Goal: Entertainment & Leisure: Consume media (video, audio)

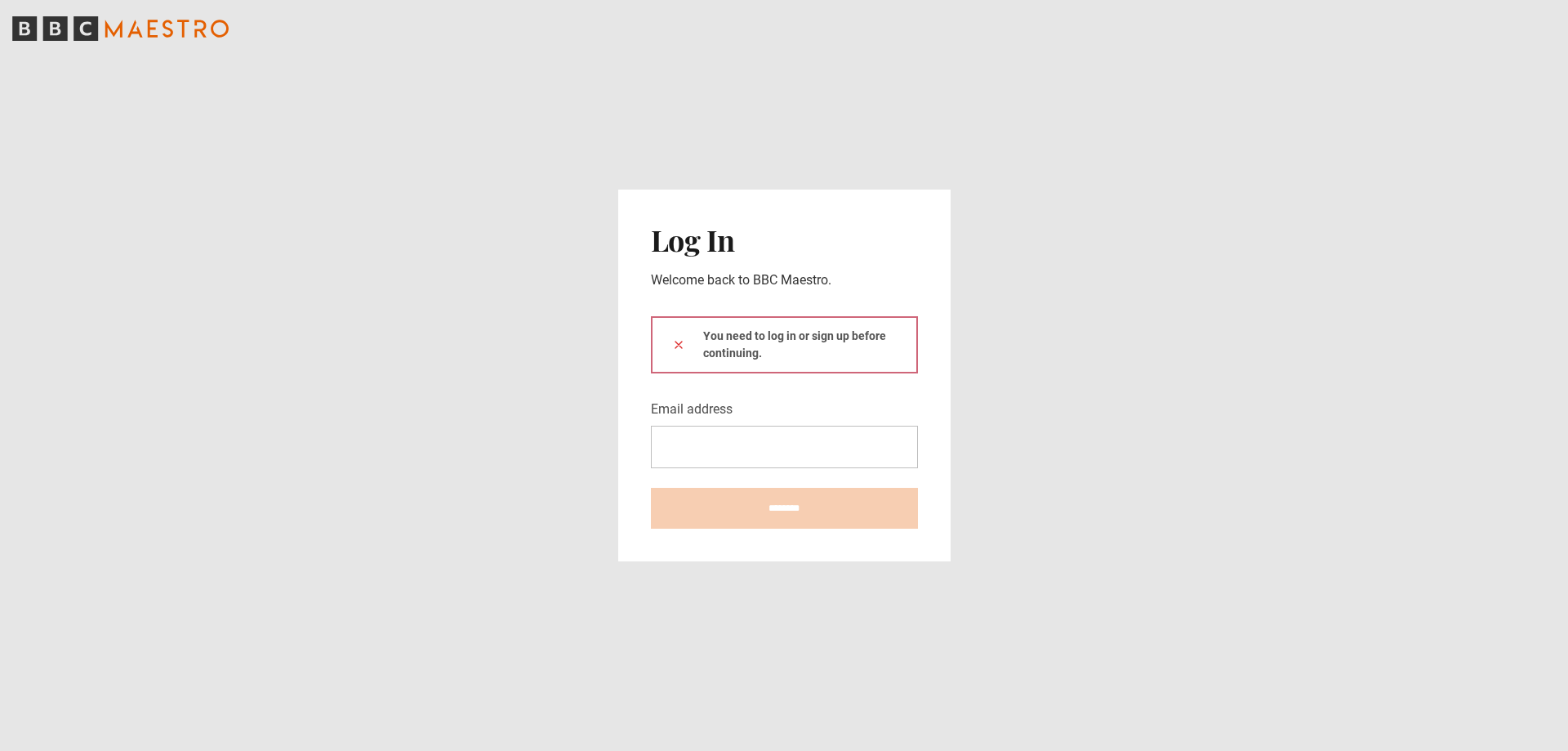
click at [677, 342] on icon at bounding box center [678, 345] width 13 height 13
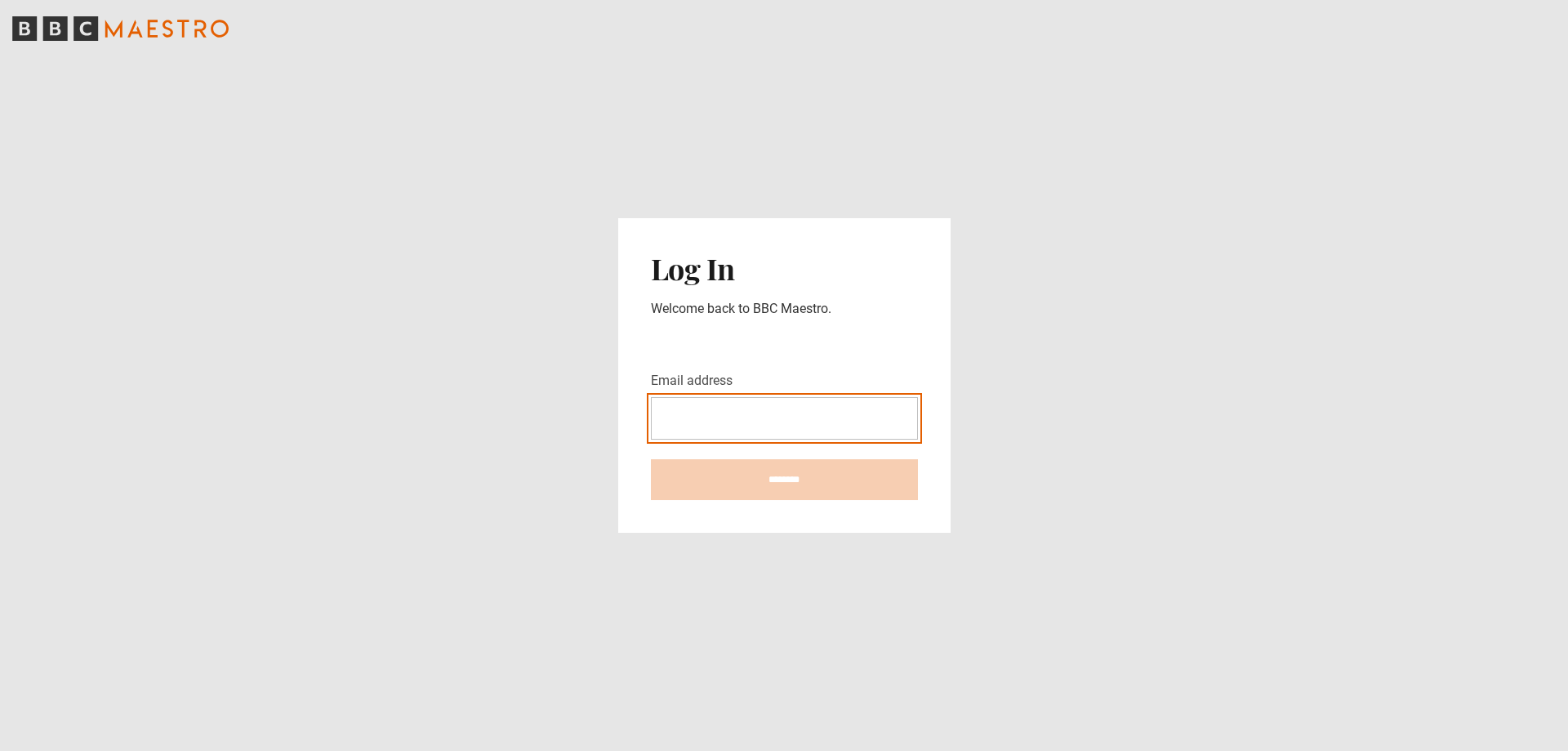
click at [703, 418] on input "Email address" at bounding box center [784, 418] width 267 height 42
type input "**********"
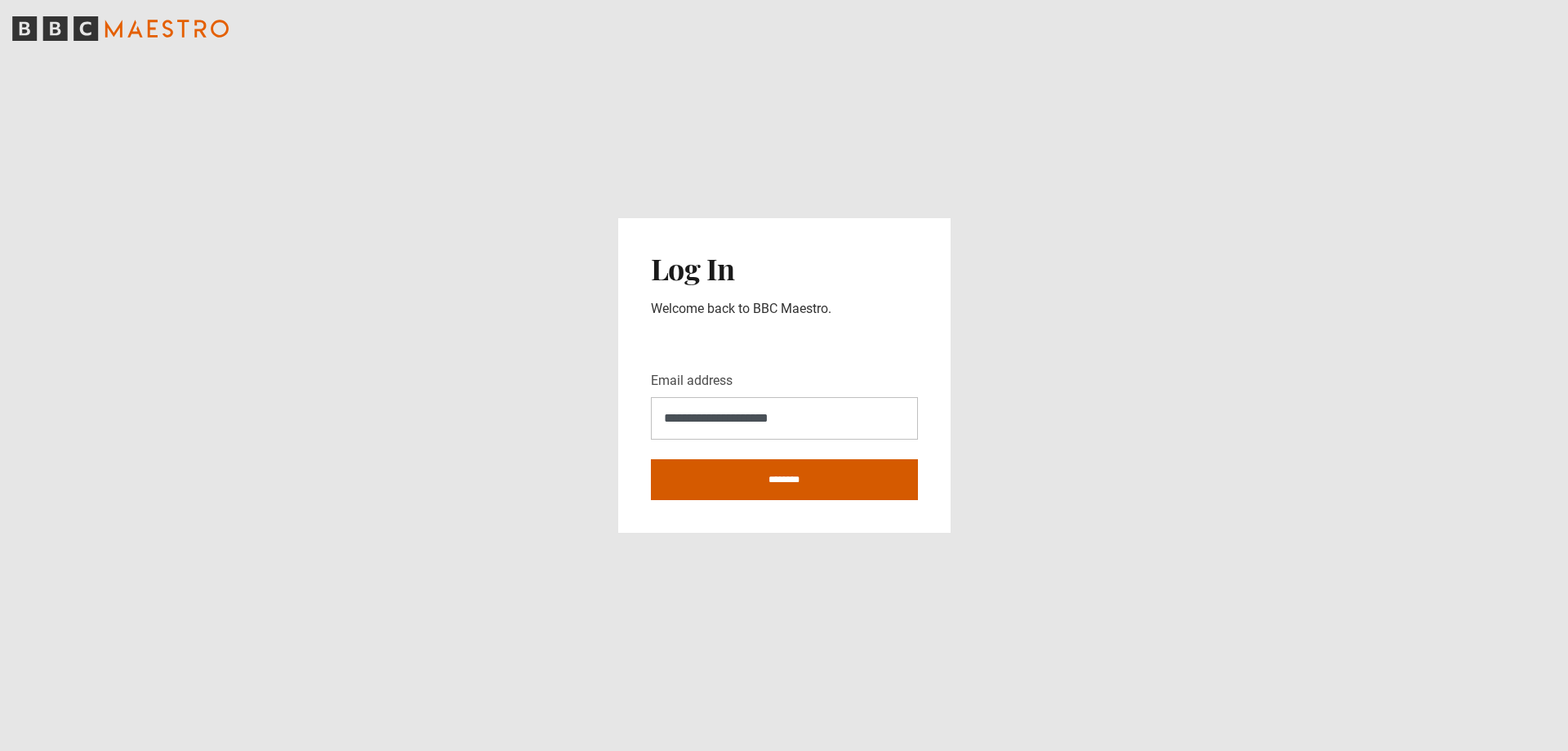
click at [804, 479] on input "********" at bounding box center [784, 480] width 267 height 41
type input "**********"
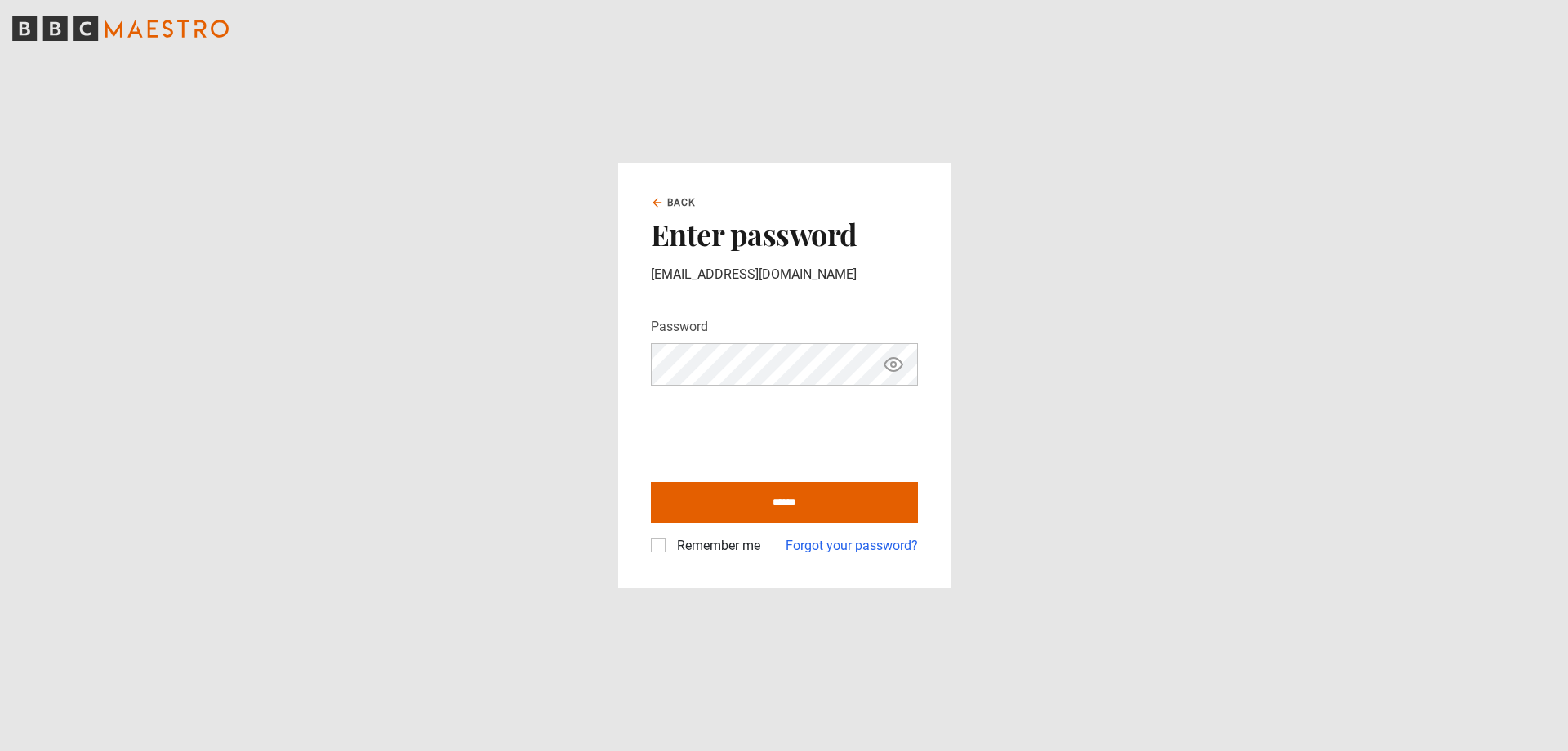
click at [898, 363] on icon "Show password" at bounding box center [893, 364] width 19 height 19
click at [798, 502] on input "******" at bounding box center [784, 503] width 267 height 41
type input "**********"
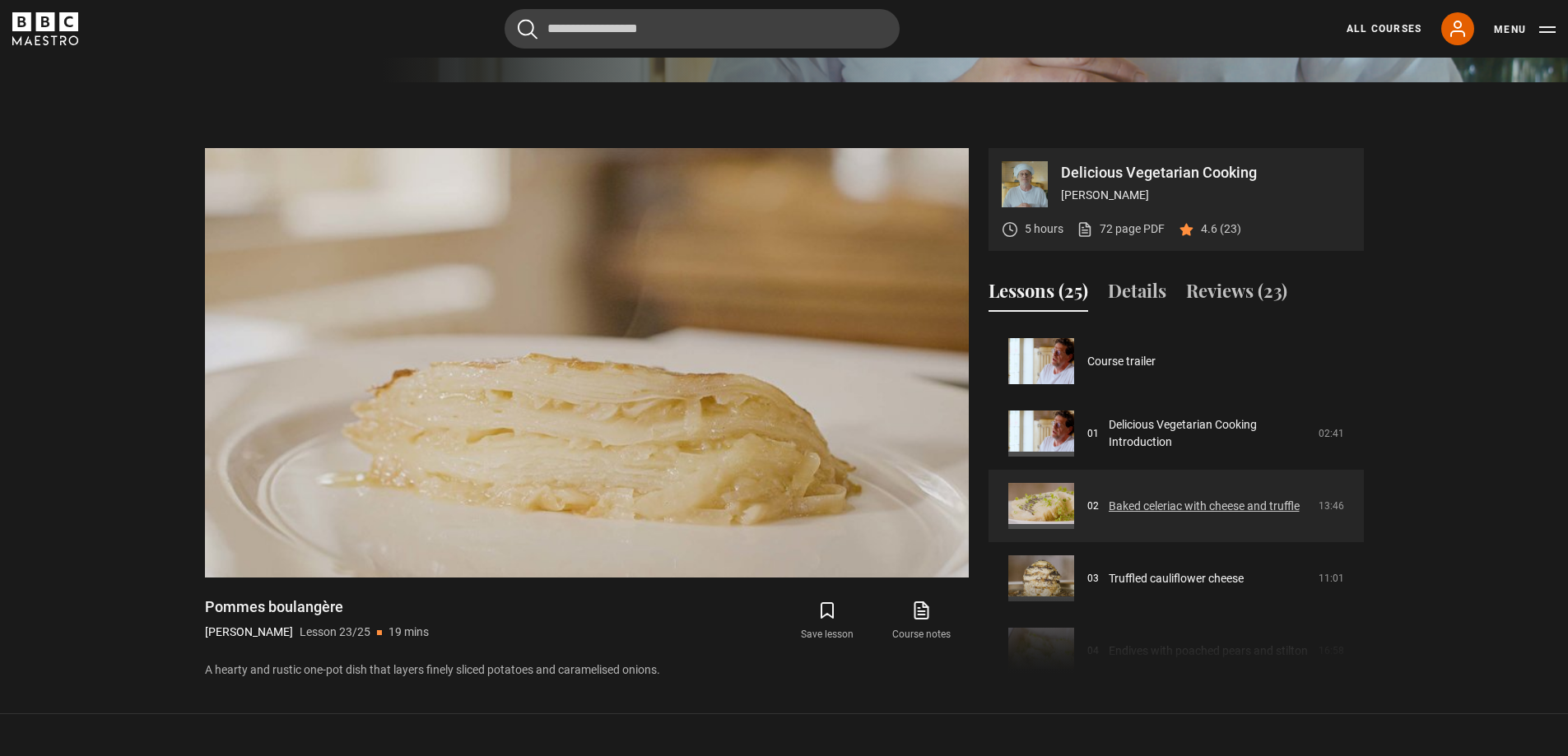
click at [1172, 499] on link "Baked celeriac with cheese and truffle" at bounding box center [1204, 505] width 191 height 17
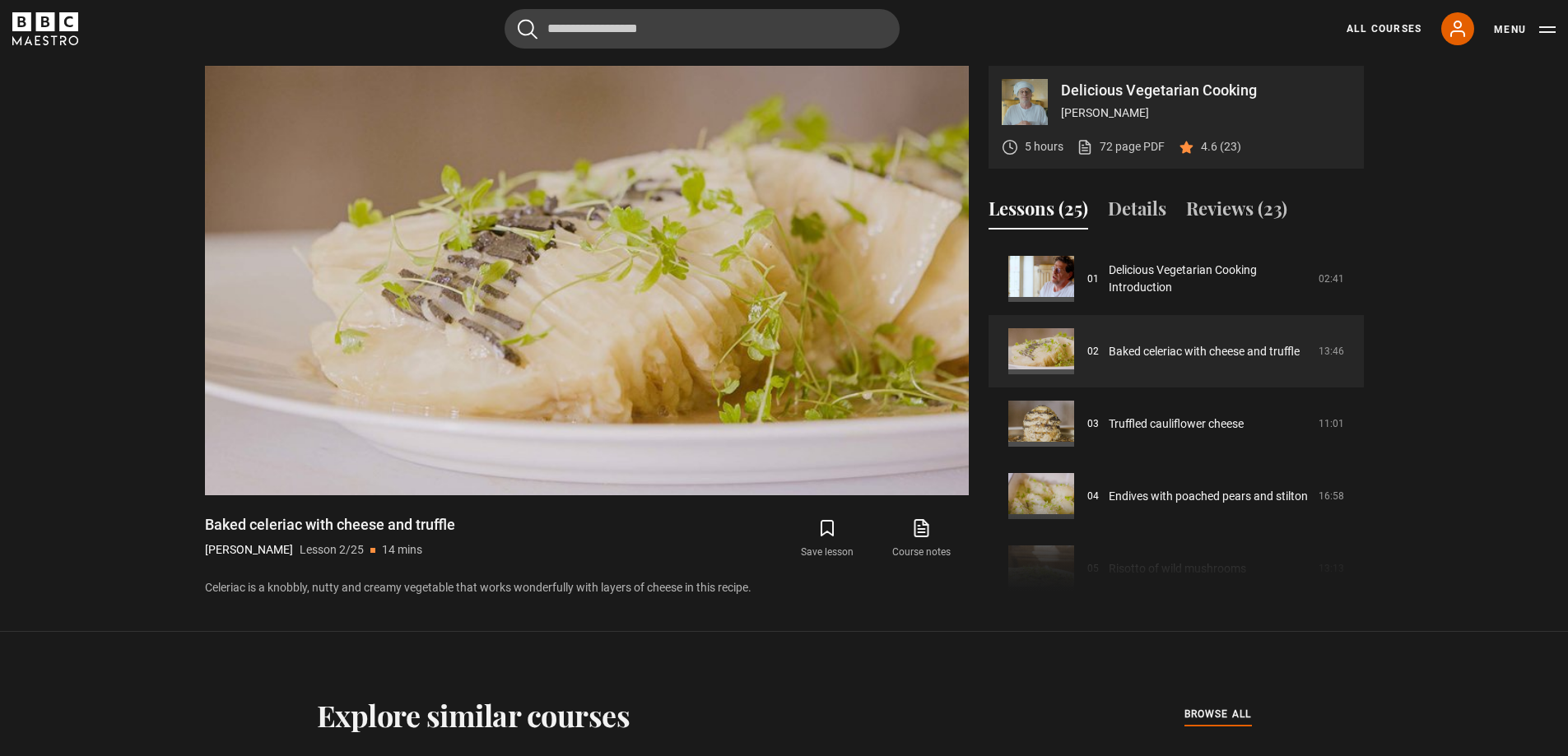
scroll to position [682, 0]
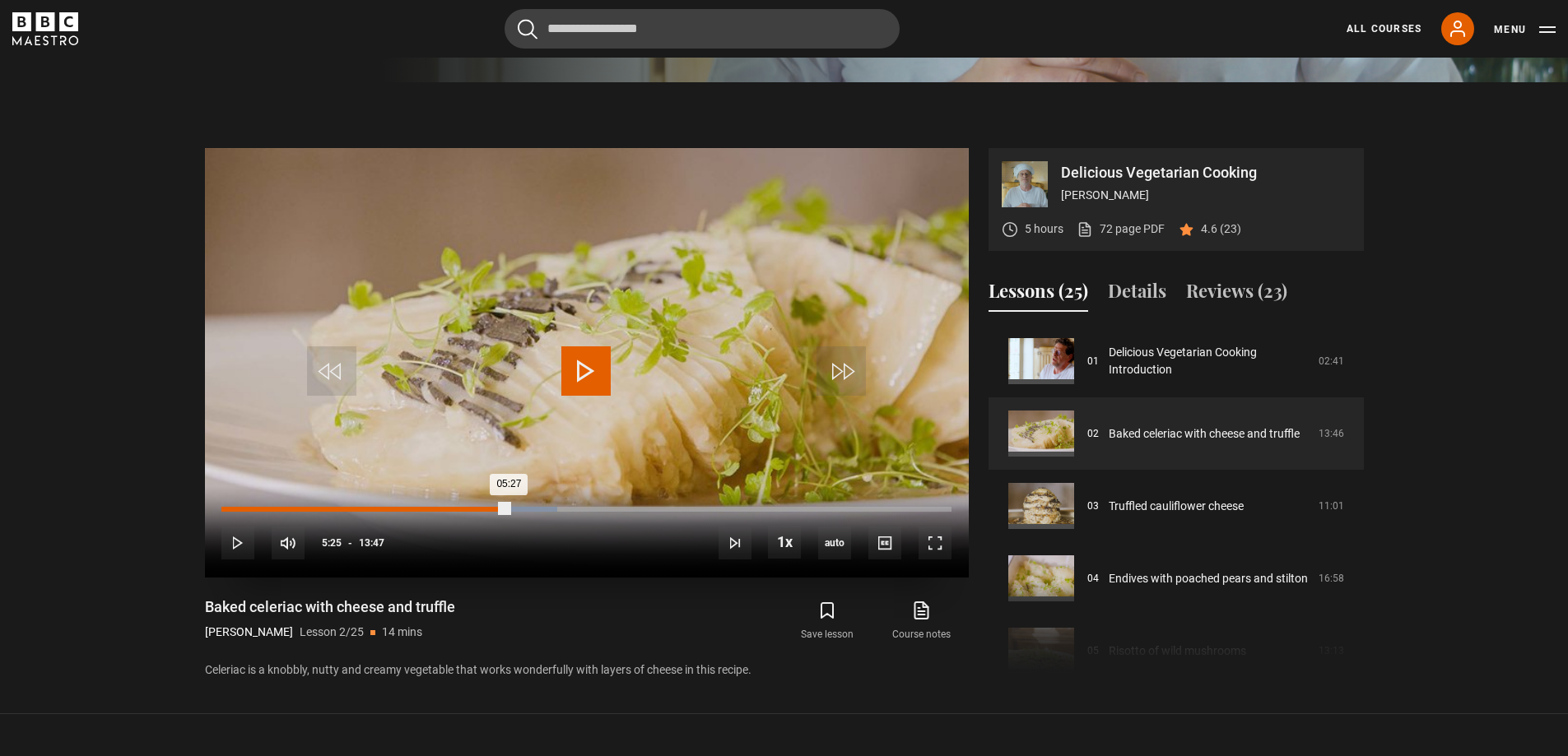
drag, startPoint x: 489, startPoint y: 510, endPoint x: 510, endPoint y: 511, distance: 21.0
click at [508, 511] on div "05:27" at bounding box center [365, 510] width 287 height 5
drag, startPoint x: 512, startPoint y: 508, endPoint x: 530, endPoint y: 512, distance: 18.4
click at [529, 511] on div "05:50" at bounding box center [376, 510] width 309 height 4
drag, startPoint x: 625, startPoint y: 508, endPoint x: 687, endPoint y: 516, distance: 62.5
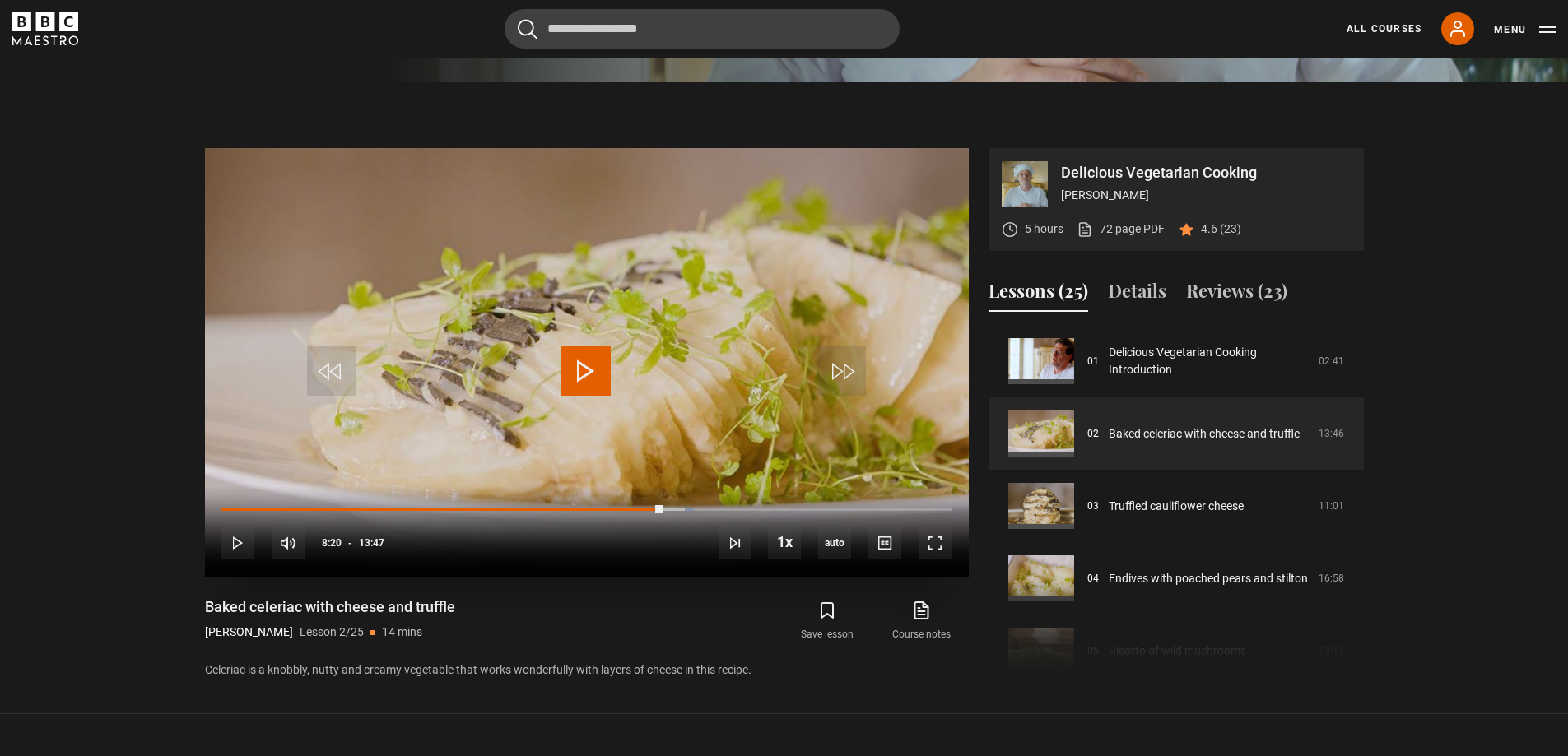
click at [687, 516] on div "10s Skip Back 10 seconds Play 10s Skip Forward 10 seconds Loaded : 64.69% 08:33…" at bounding box center [586, 531] width 764 height 92
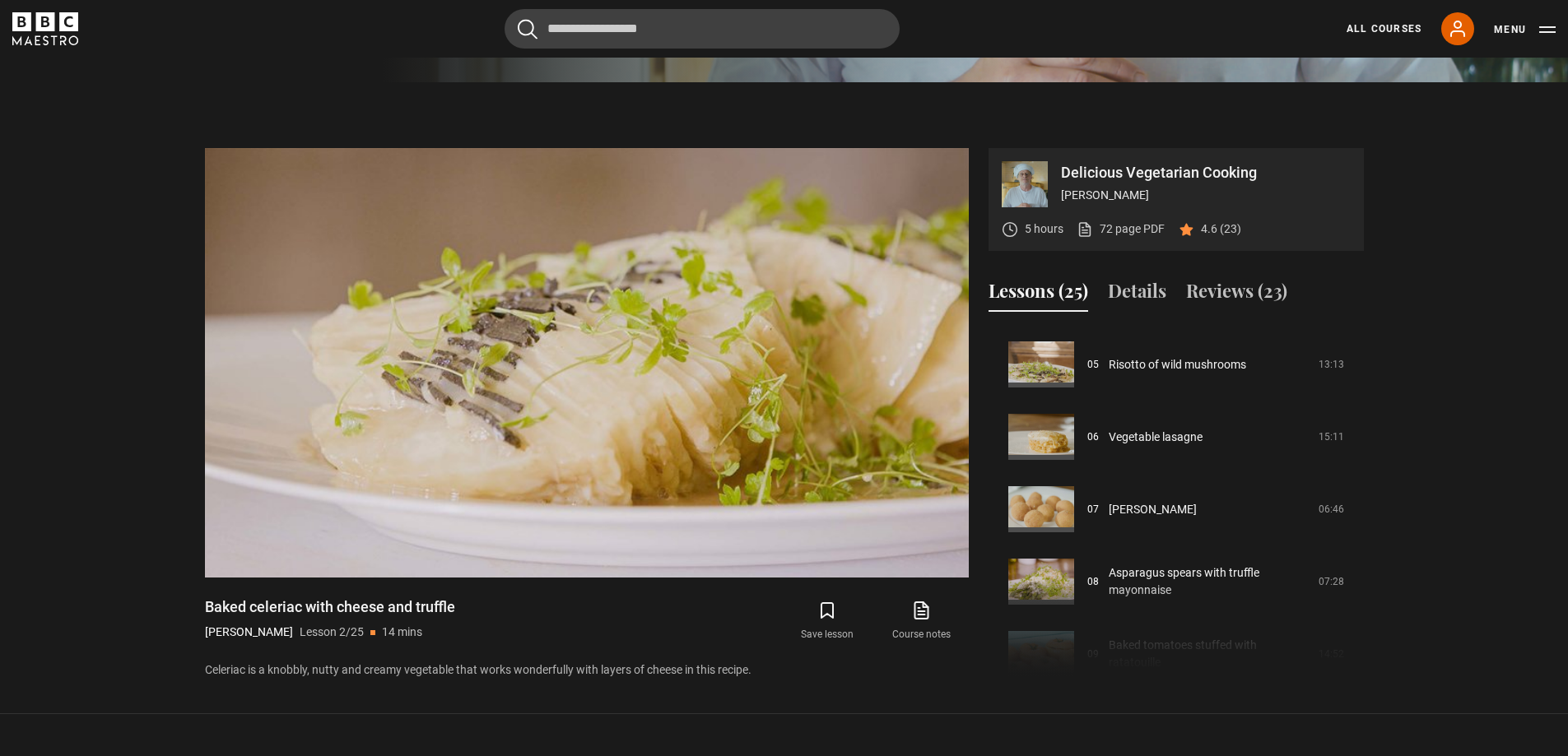
scroll to position [363, 0]
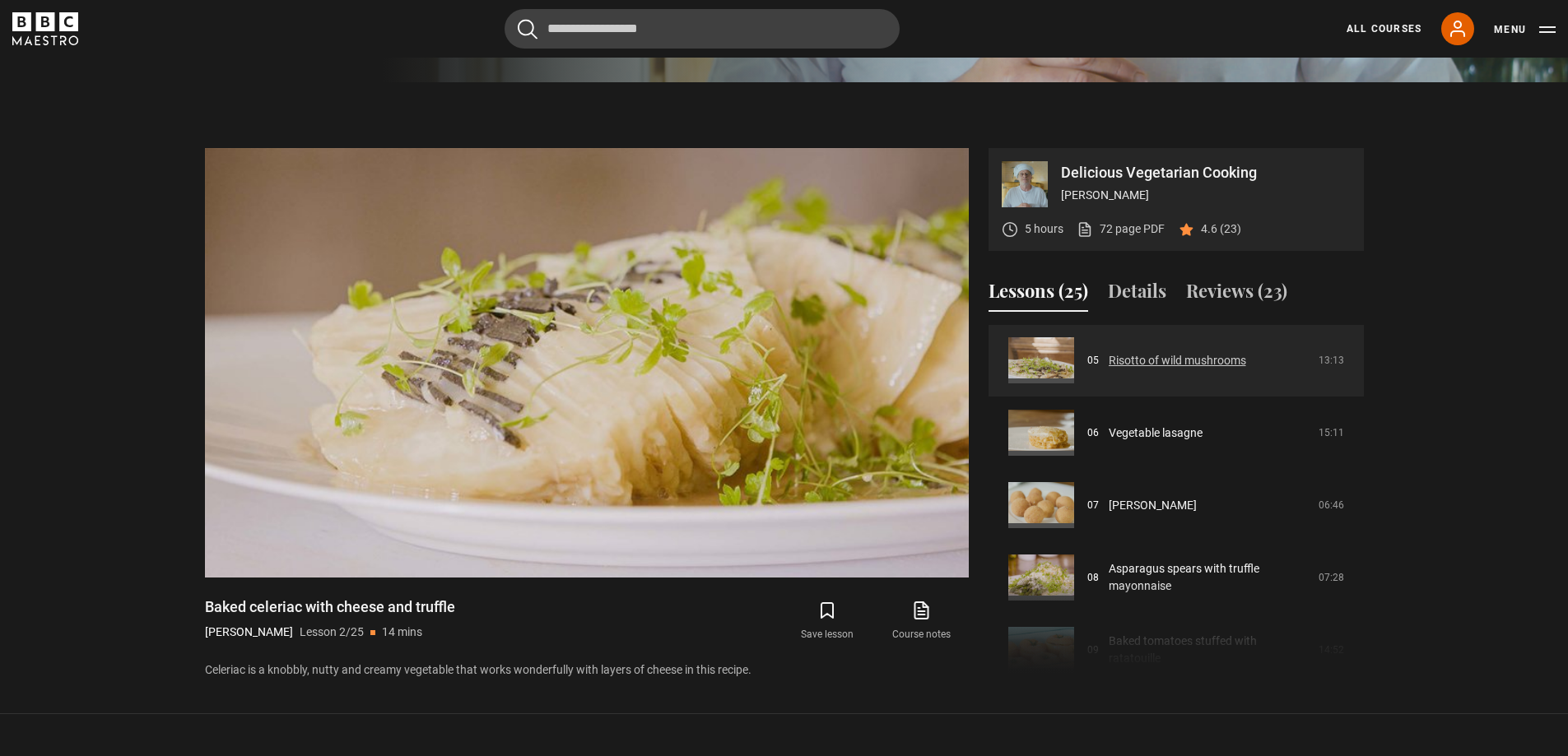
click at [1160, 357] on link "Risotto of wild mushrooms" at bounding box center [1177, 360] width 137 height 17
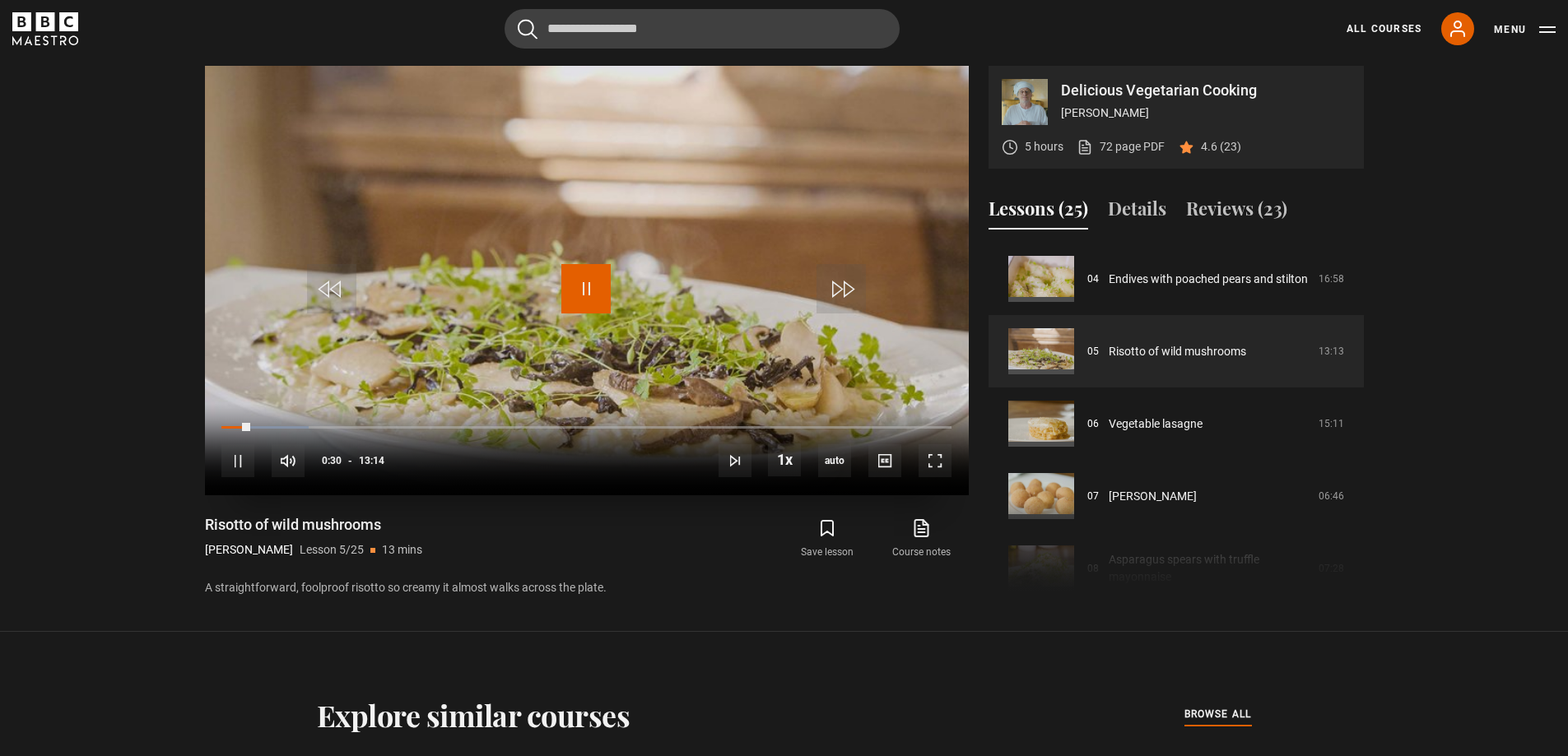
click at [578, 284] on span "Video Player" at bounding box center [586, 288] width 49 height 49
drag, startPoint x: 580, startPoint y: 291, endPoint x: 585, endPoint y: 473, distance: 182.1
click at [585, 473] on div "10s Skip Back 10 seconds Play 10s Skip Forward 10 seconds Loaded : 11.96% 08:03…" at bounding box center [586, 449] width 764 height 92
click at [600, 289] on span "Video Player" at bounding box center [586, 288] width 49 height 49
click at [344, 464] on div "45%" at bounding box center [345, 461] width 49 height 12
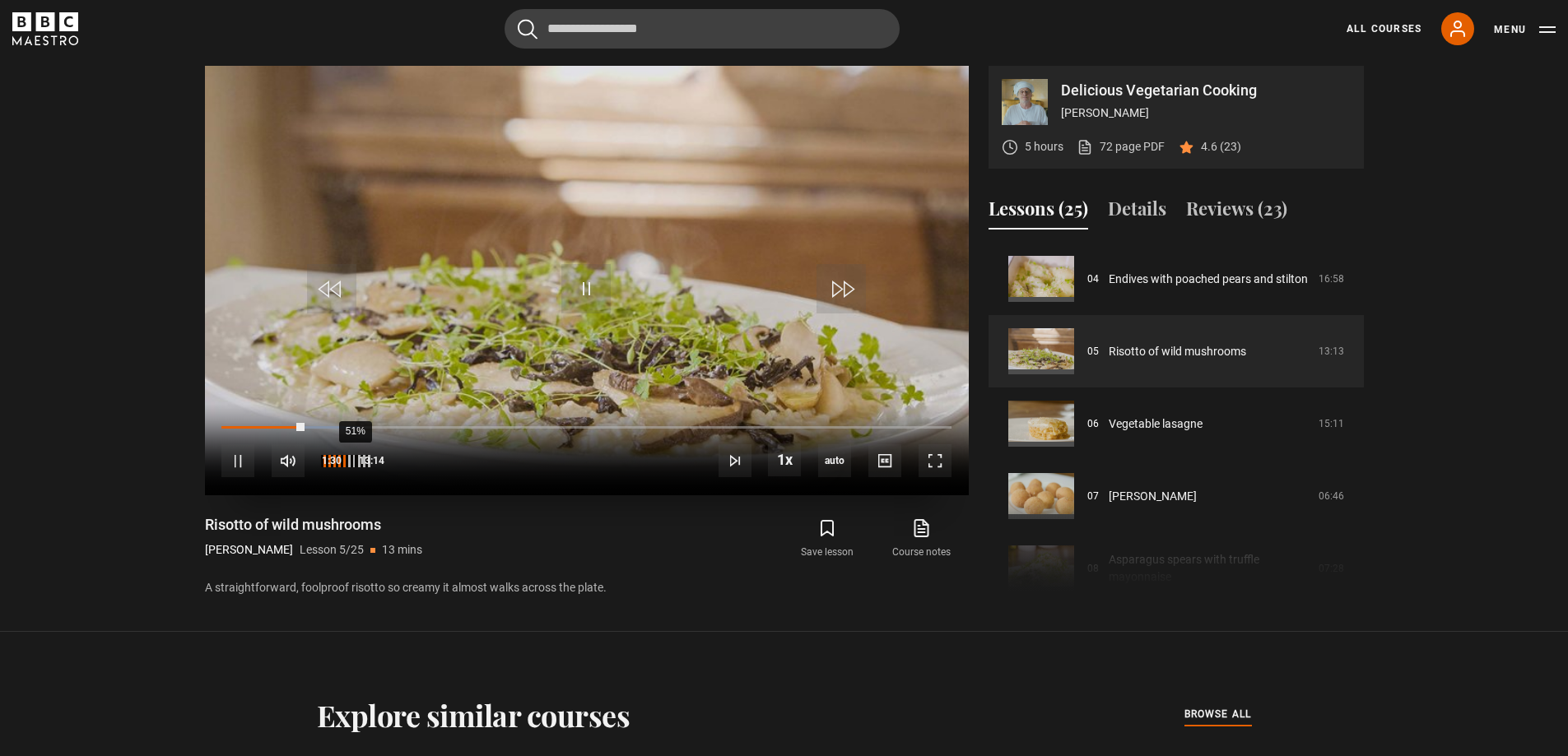
click at [355, 465] on div "51%" at bounding box center [355, 461] width 1 height 12
click at [327, 287] on span "Video Player" at bounding box center [331, 288] width 49 height 49
click at [333, 285] on span "Video Player" at bounding box center [331, 288] width 49 height 49
drag, startPoint x: 500, startPoint y: 429, endPoint x: 511, endPoint y: 429, distance: 11.0
click at [510, 429] on div "05:15" at bounding box center [366, 427] width 289 height 5
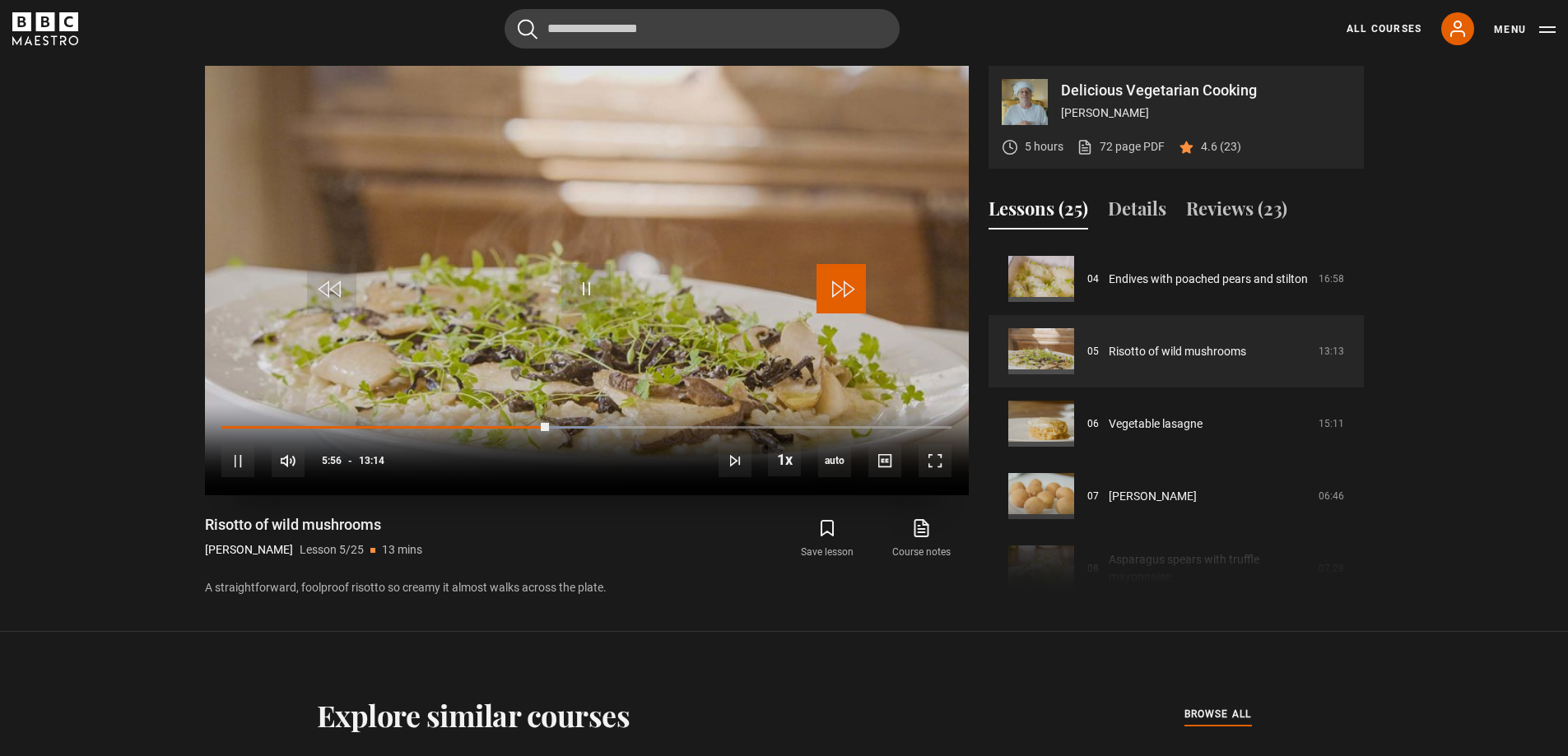
click at [836, 301] on span "Video Player" at bounding box center [840, 288] width 49 height 49
click at [842, 295] on span "Video Player" at bounding box center [840, 288] width 49 height 49
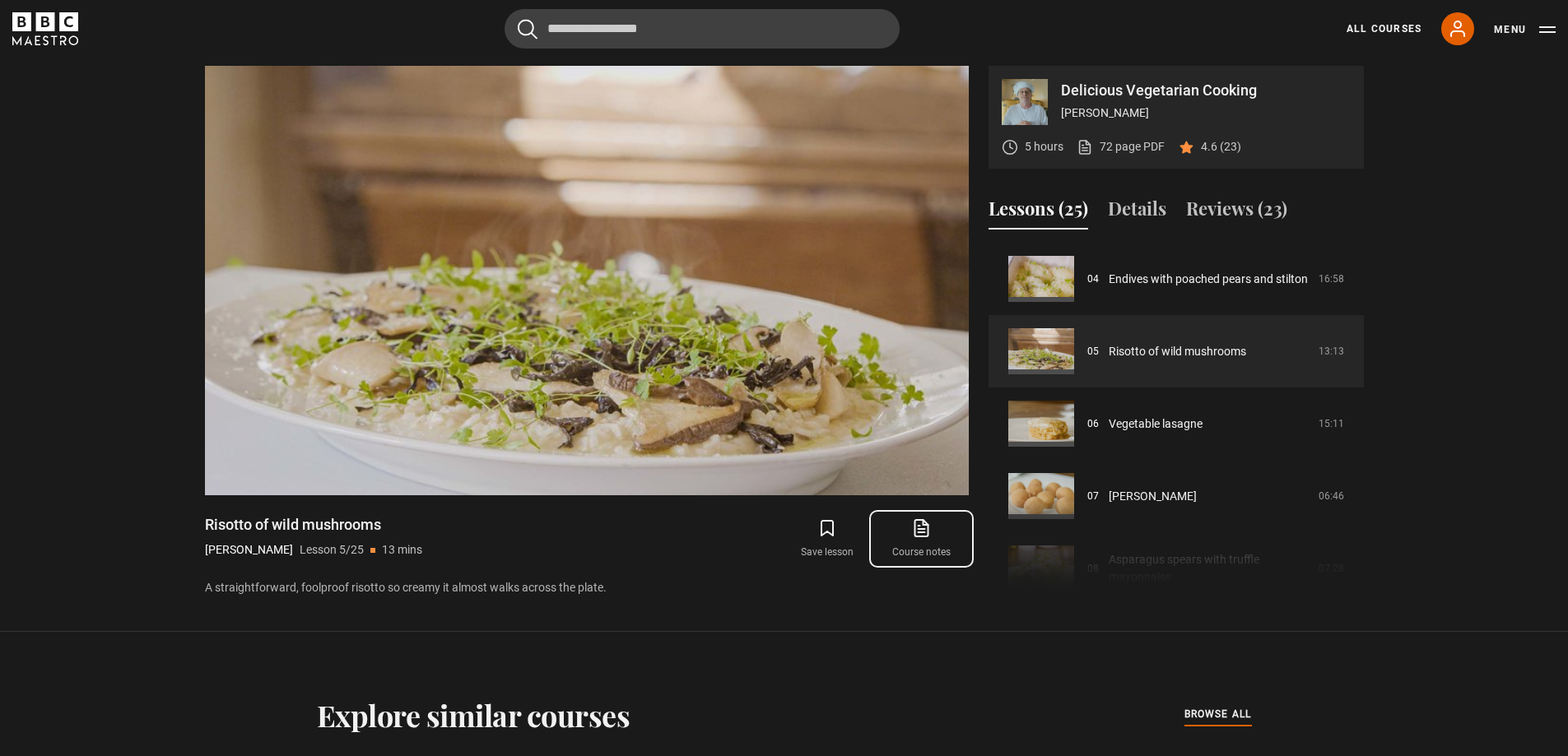
click at [930, 541] on link "Course notes opens in new tab" at bounding box center [920, 539] width 93 height 48
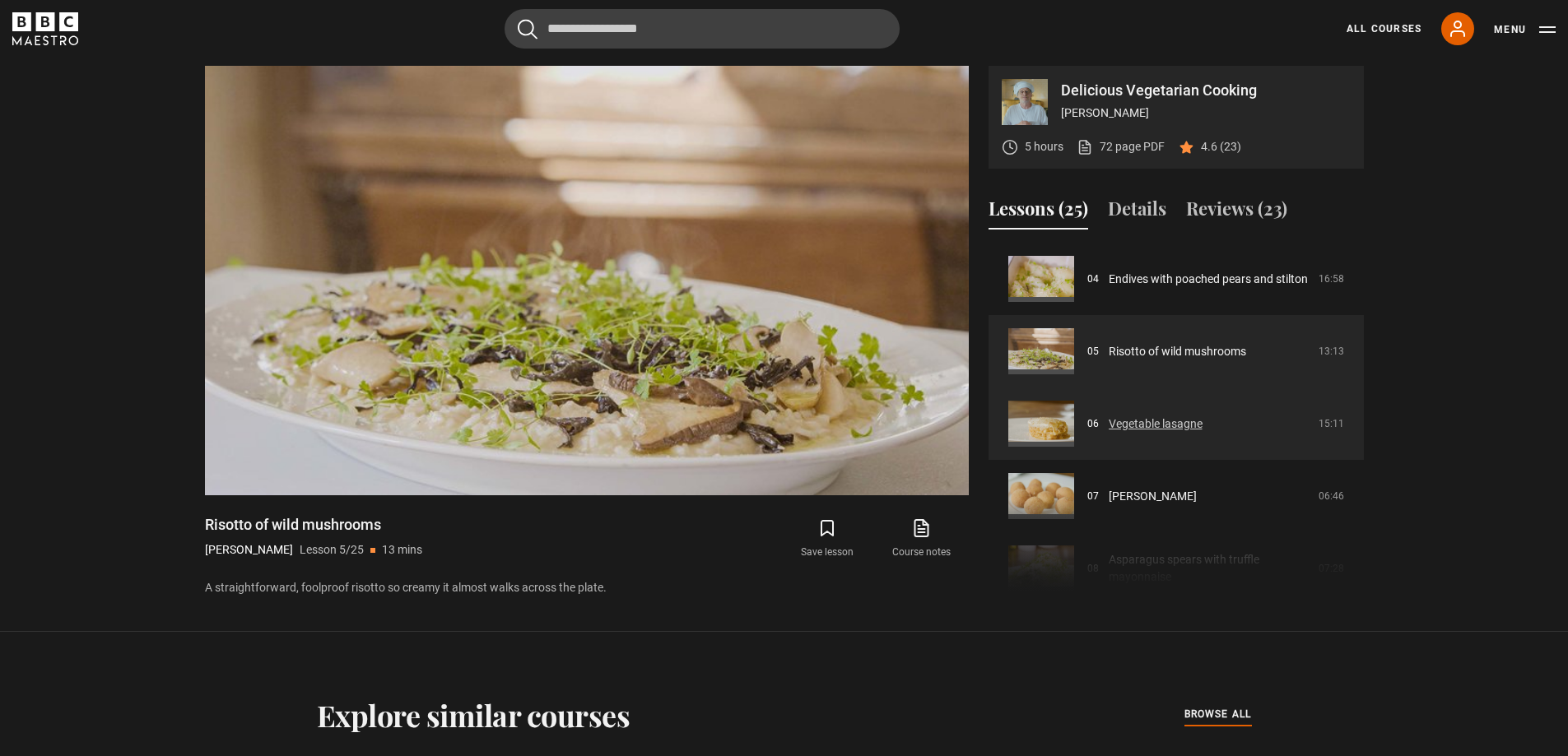
click at [1139, 417] on link "Vegetable lasagne" at bounding box center [1155, 423] width 93 height 17
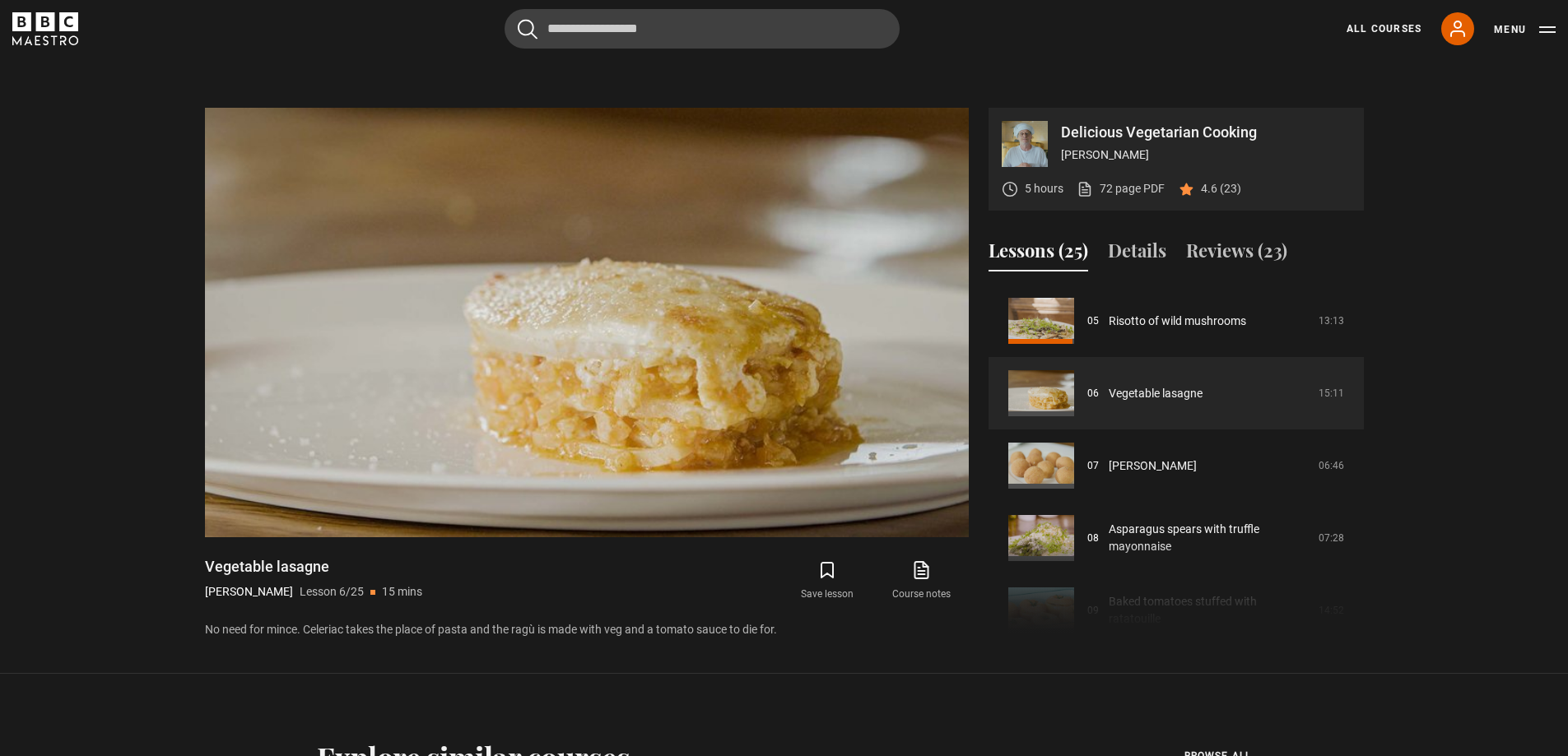
scroll to position [682, 0]
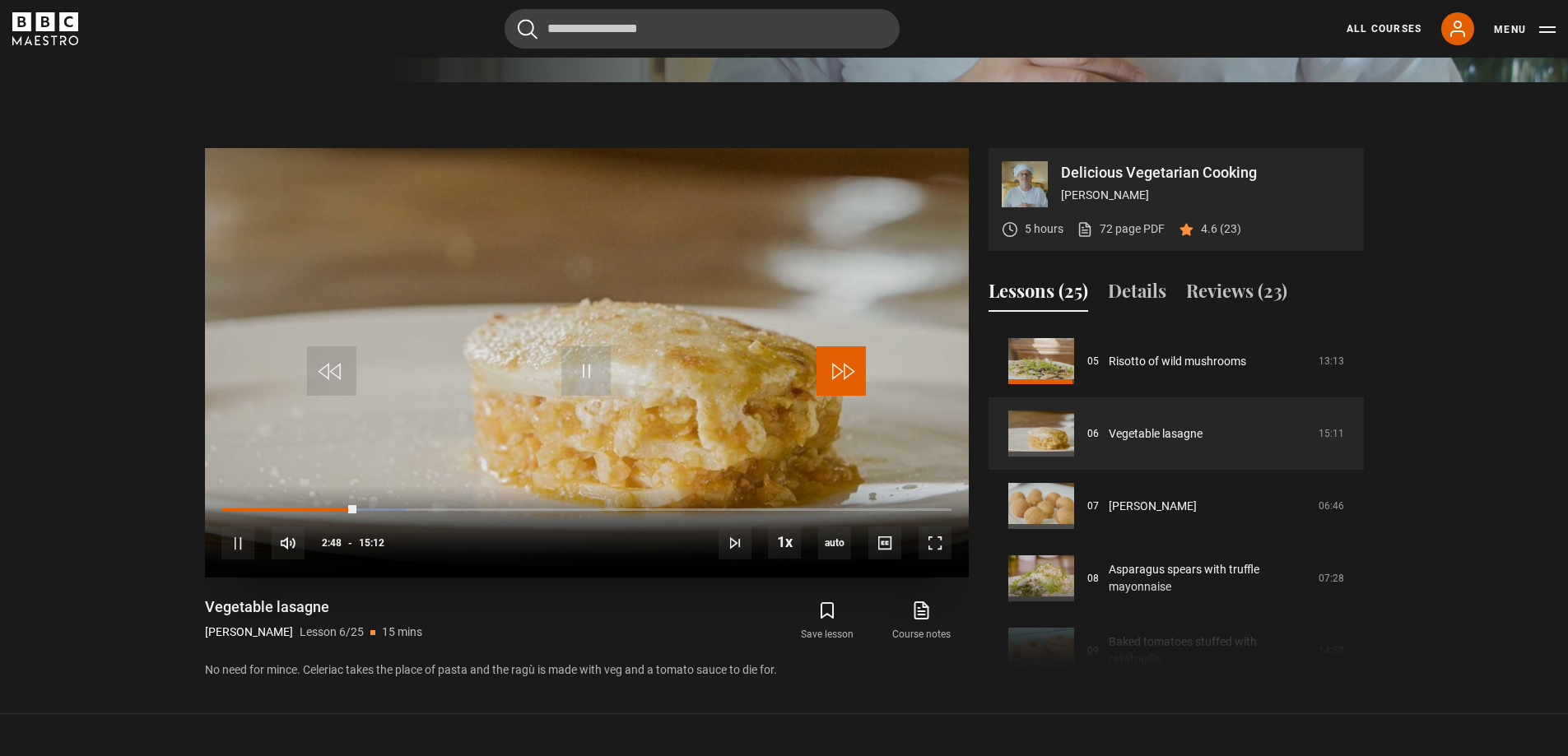
click at [846, 361] on span "Video Player" at bounding box center [840, 370] width 49 height 49
click at [843, 375] on span "Video Player" at bounding box center [840, 370] width 49 height 49
click at [853, 375] on span "Video Player" at bounding box center [840, 370] width 49 height 49
click at [854, 377] on span "Video Player" at bounding box center [840, 370] width 49 height 49
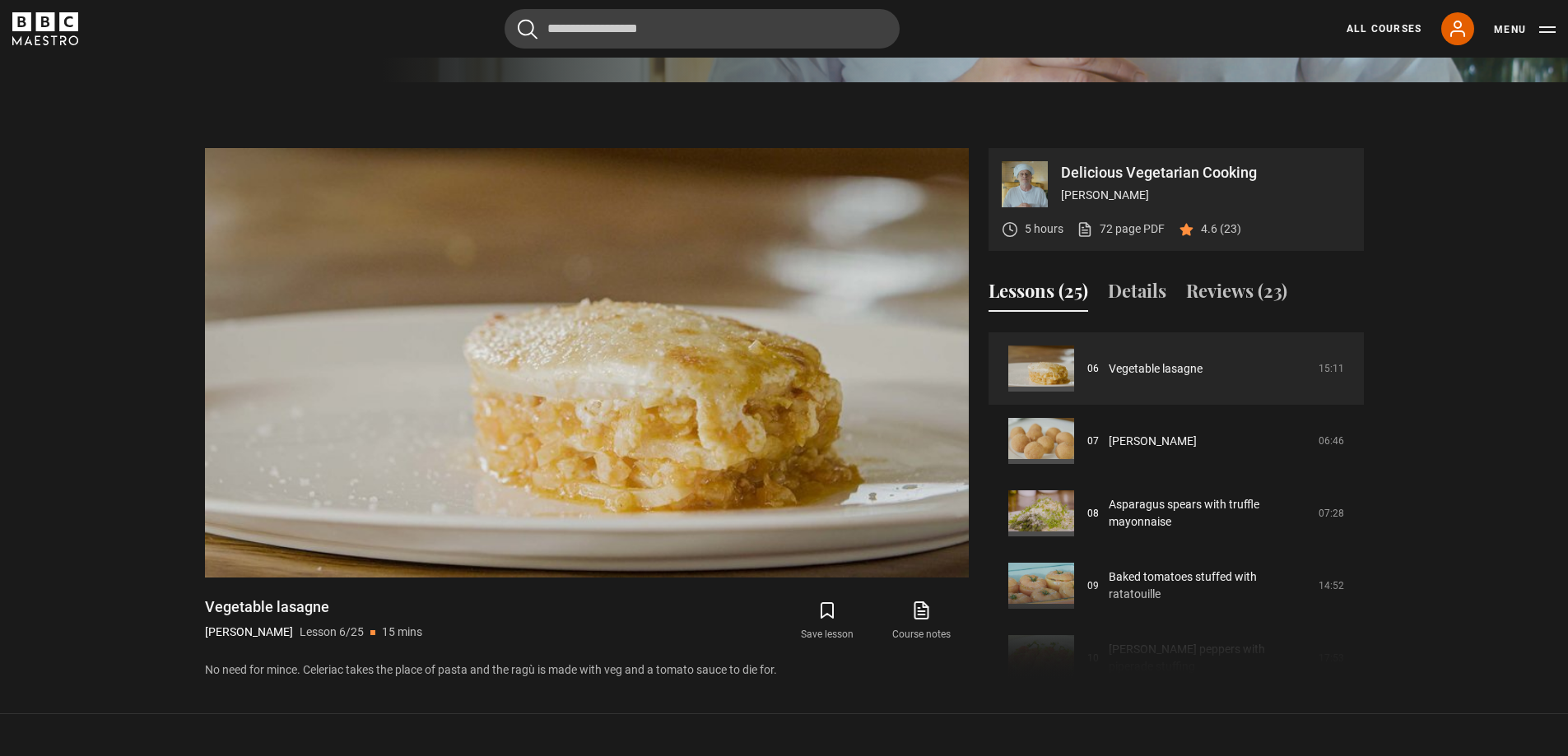
scroll to position [398, 0]
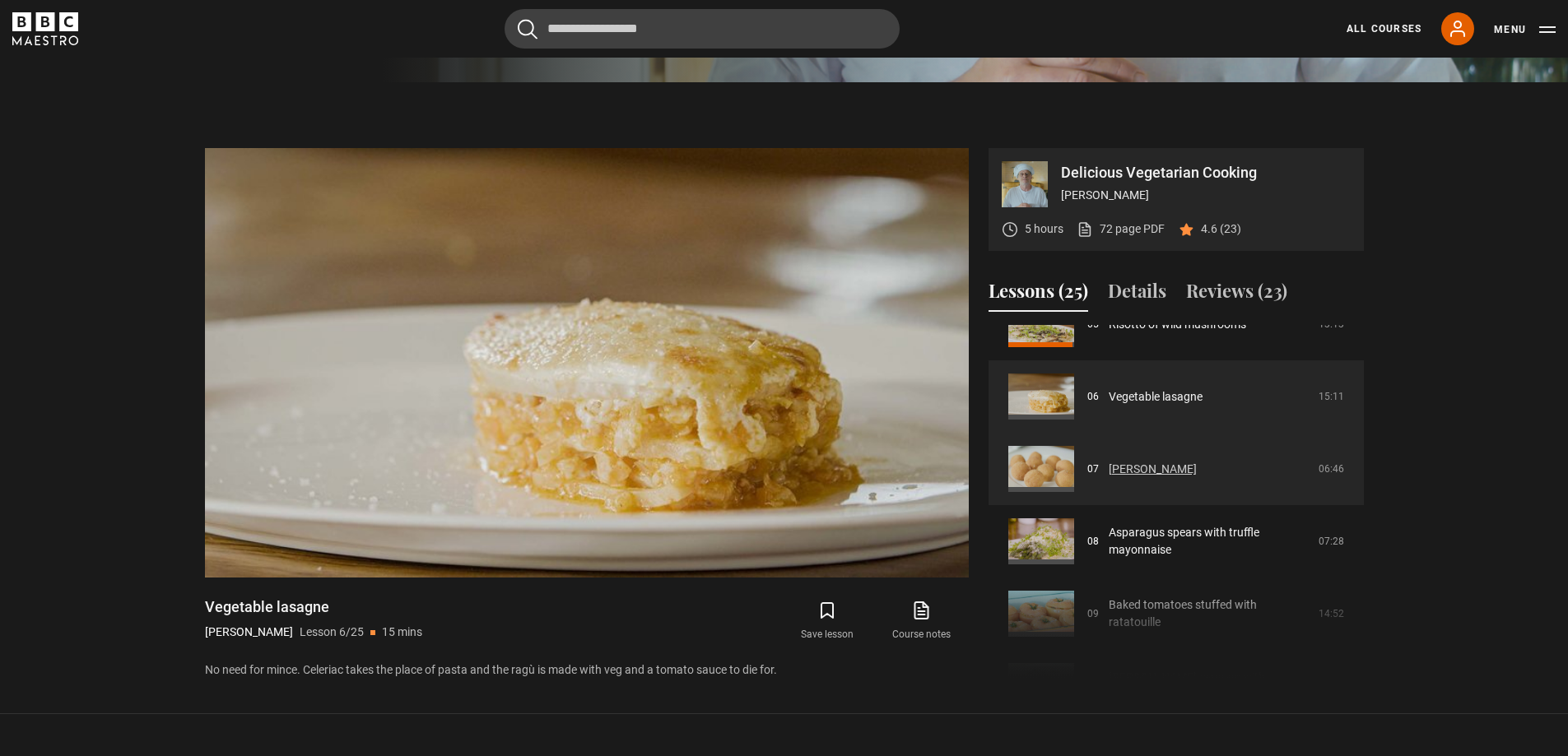
click at [1122, 467] on link "[PERSON_NAME]" at bounding box center [1152, 469] width 88 height 17
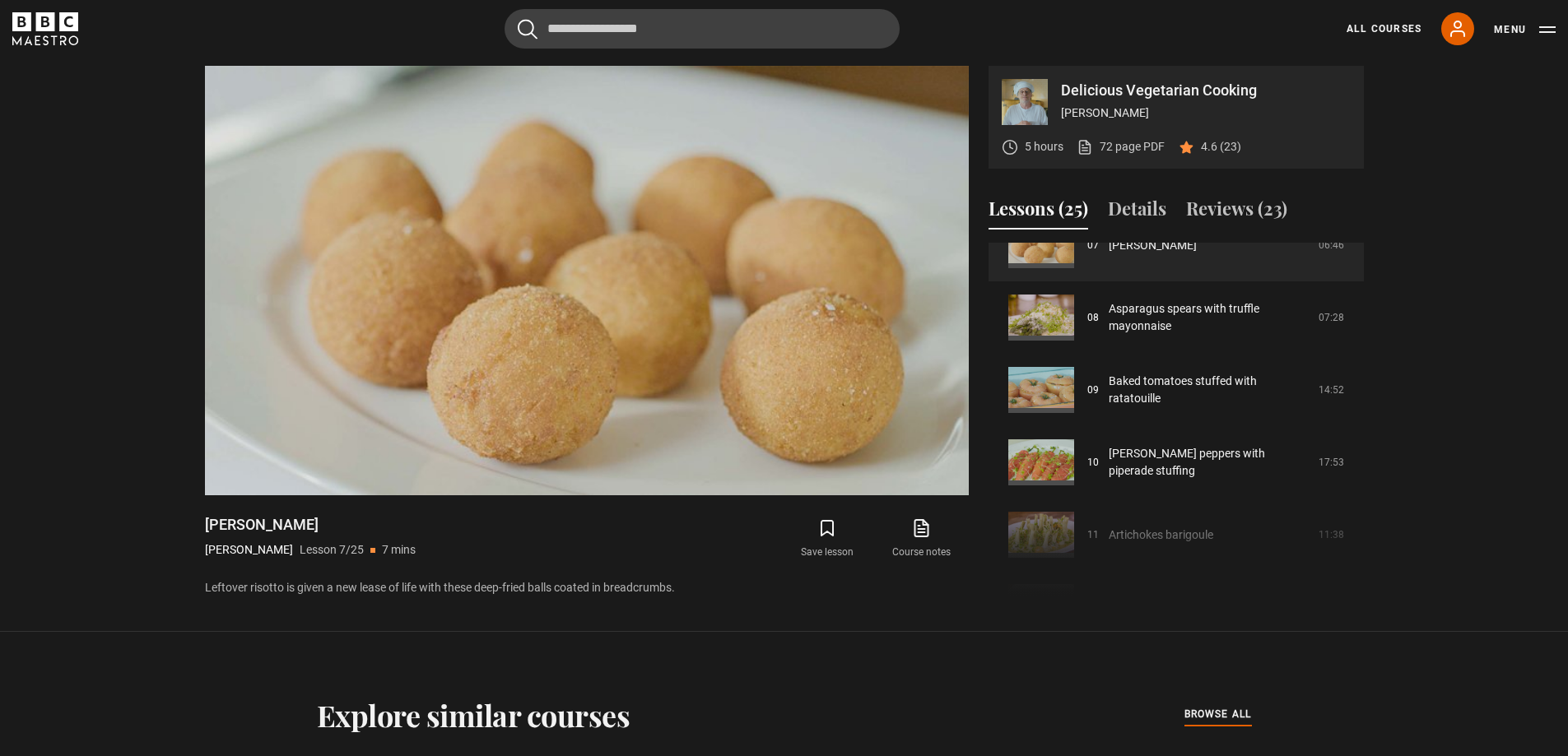
scroll to position [489, 0]
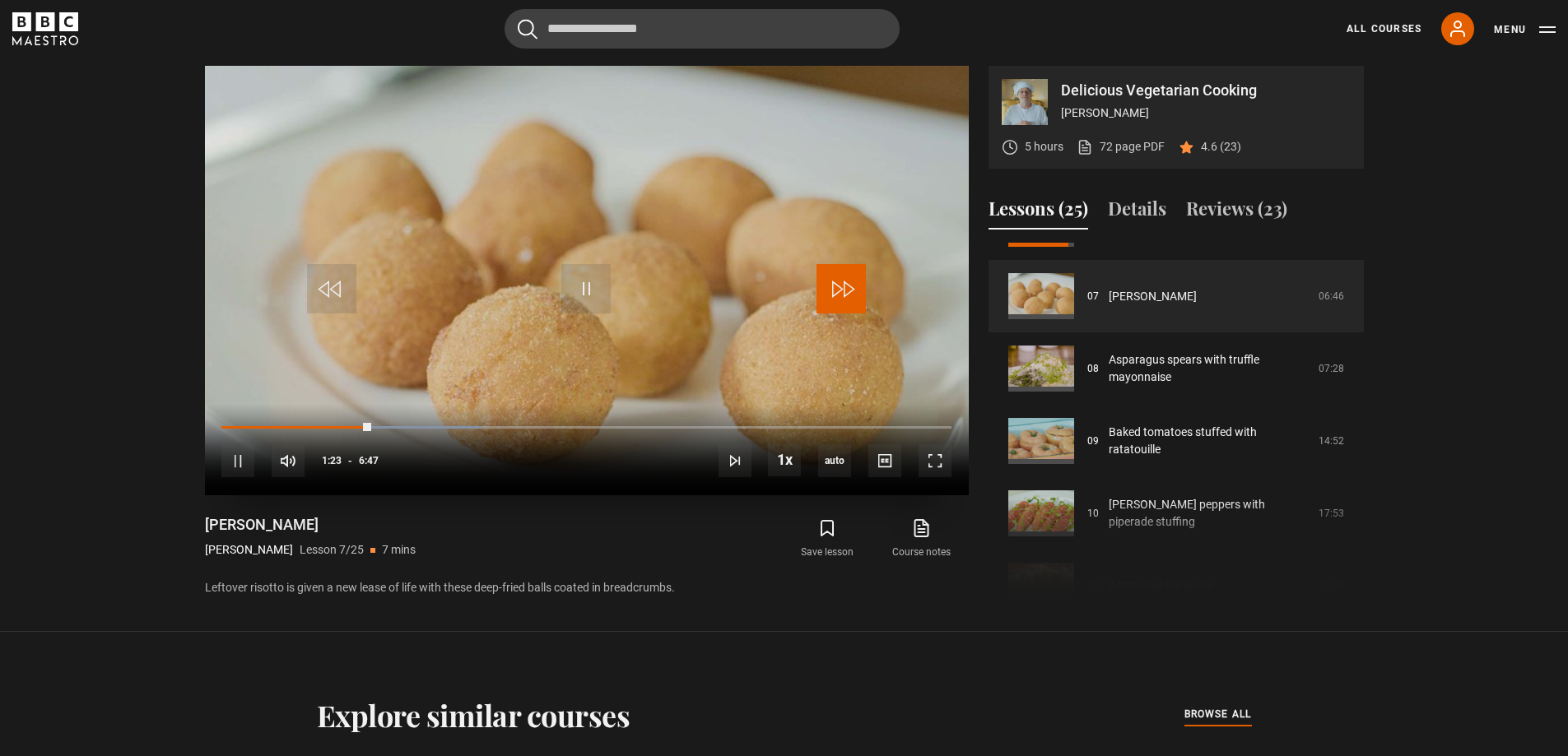
click at [850, 294] on span "Video Player" at bounding box center [840, 288] width 49 height 49
click at [852, 302] on span "Video Player" at bounding box center [840, 288] width 49 height 49
click at [848, 298] on span "Video Player" at bounding box center [840, 288] width 49 height 49
click at [852, 287] on span "Video Player" at bounding box center [840, 288] width 49 height 49
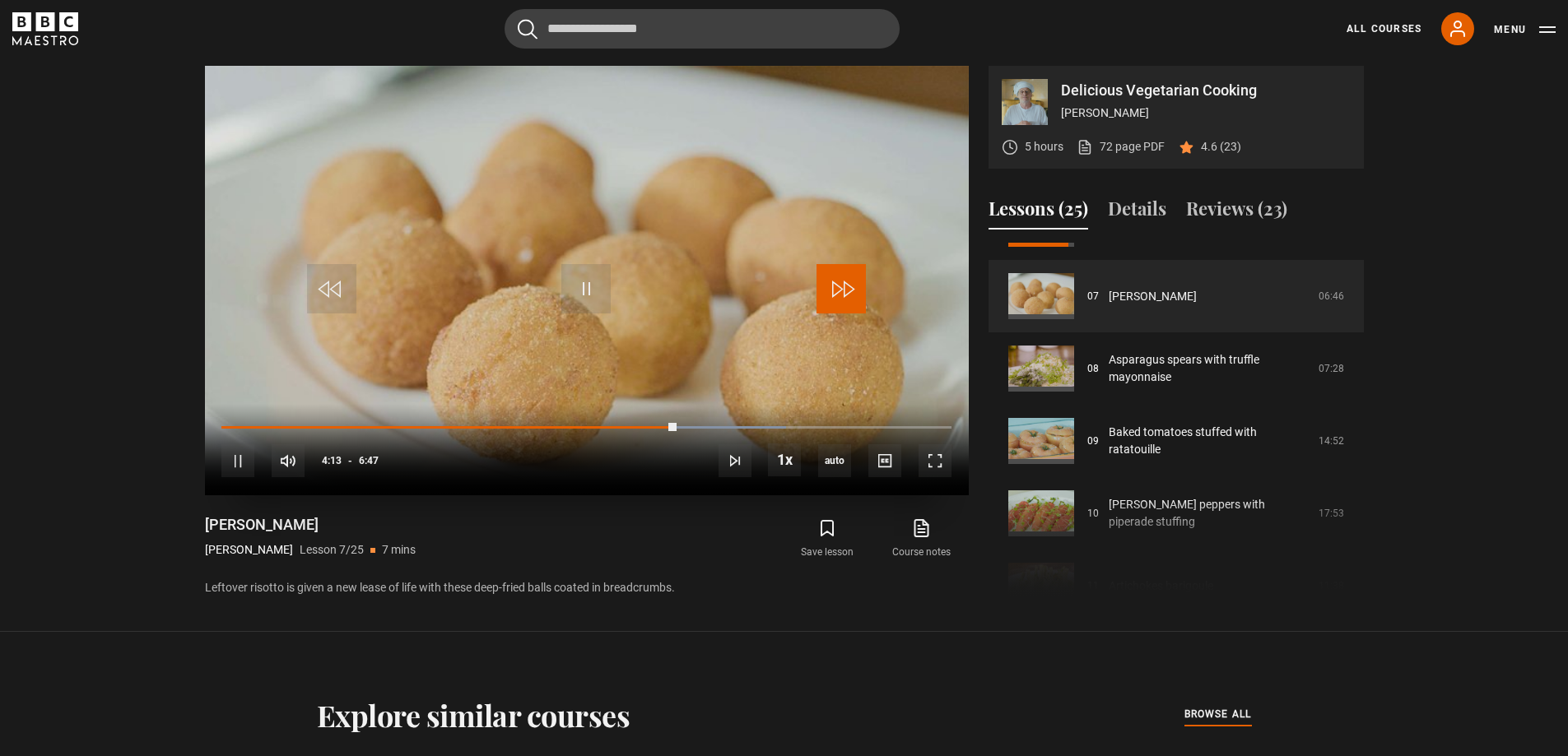
click at [853, 287] on span "Video Player" at bounding box center [840, 288] width 49 height 49
click at [853, 294] on span "Video Player" at bounding box center [840, 288] width 49 height 49
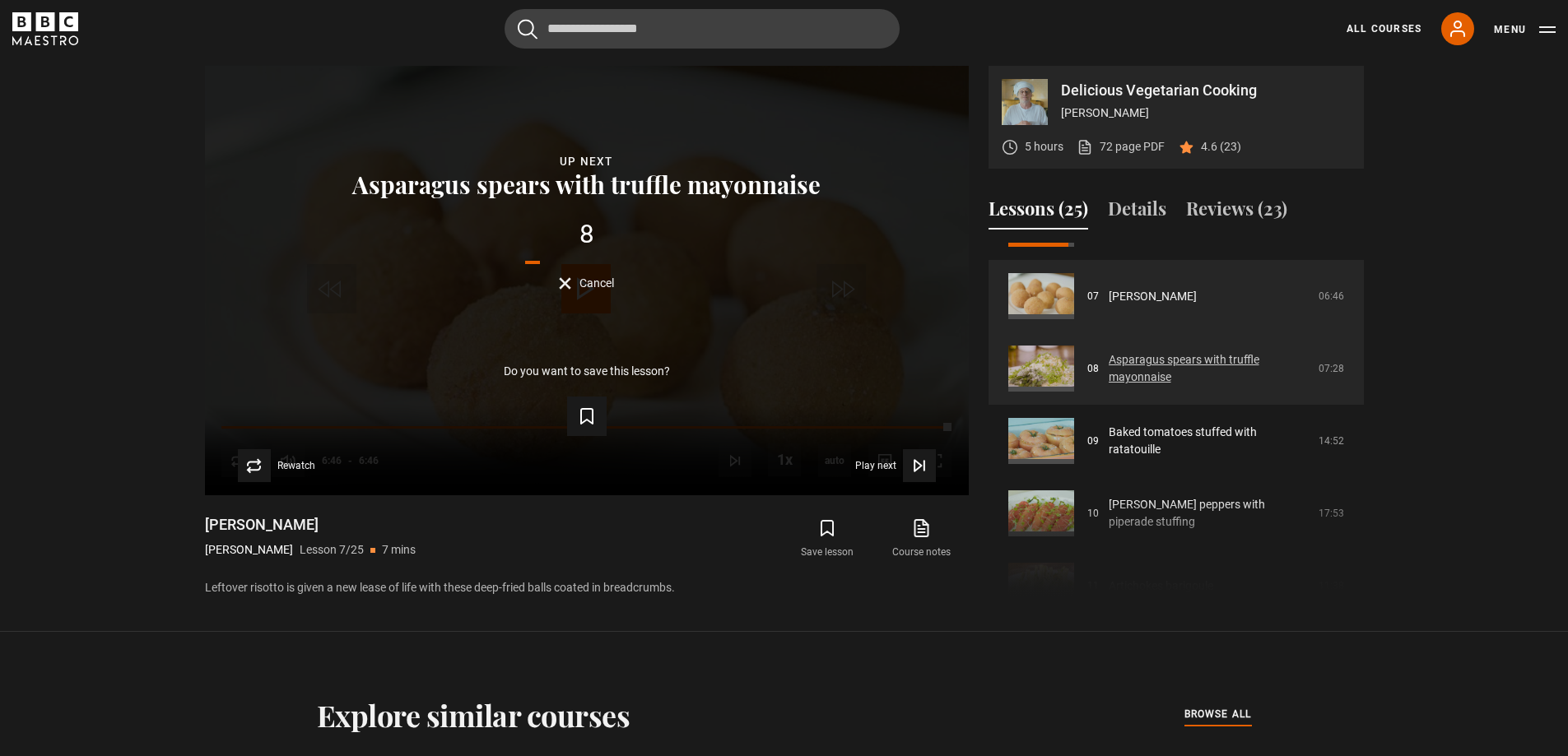
click at [1153, 367] on link "Asparagus spears with truffle mayonnaise" at bounding box center [1208, 368] width 200 height 35
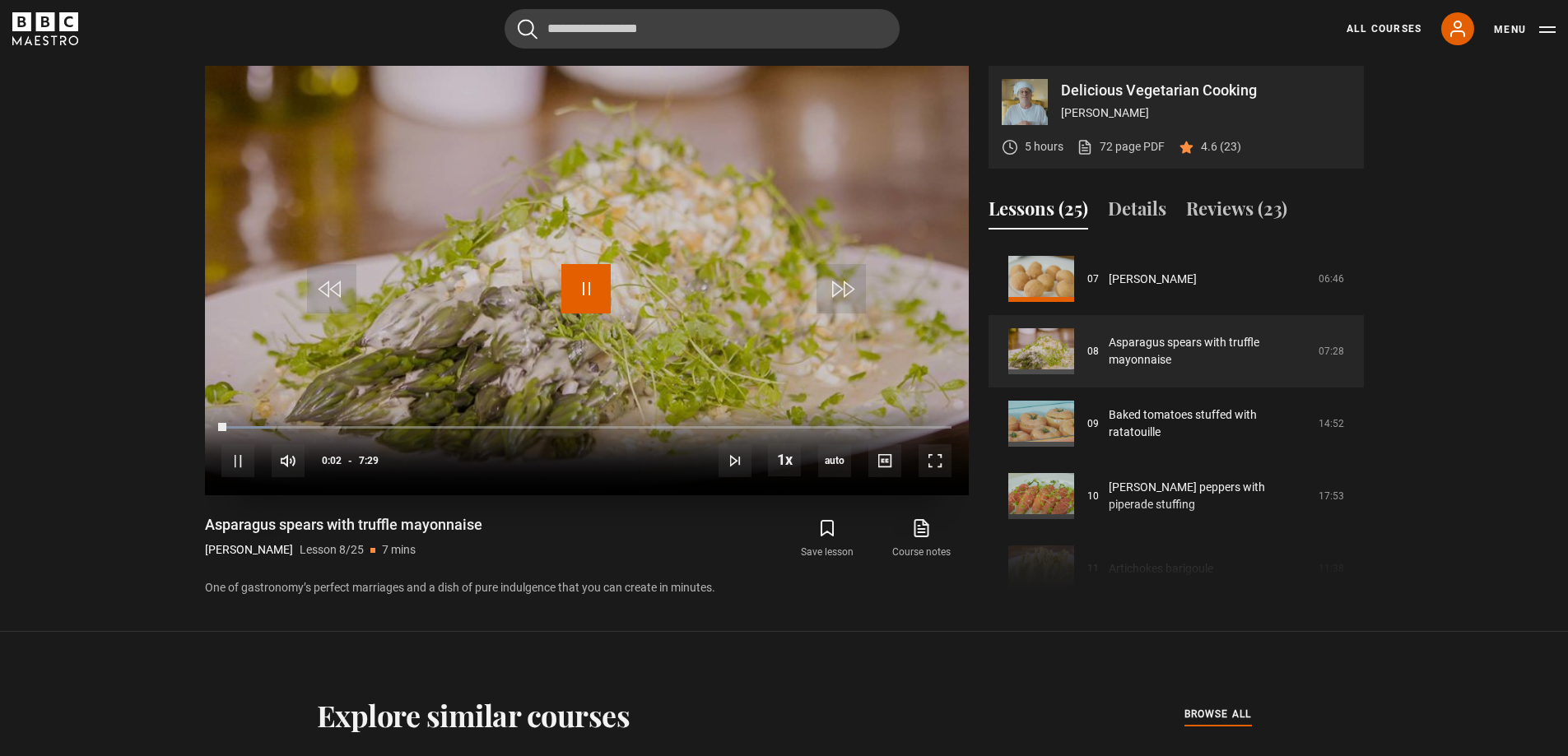
click at [592, 289] on span "Video Player" at bounding box center [586, 288] width 49 height 49
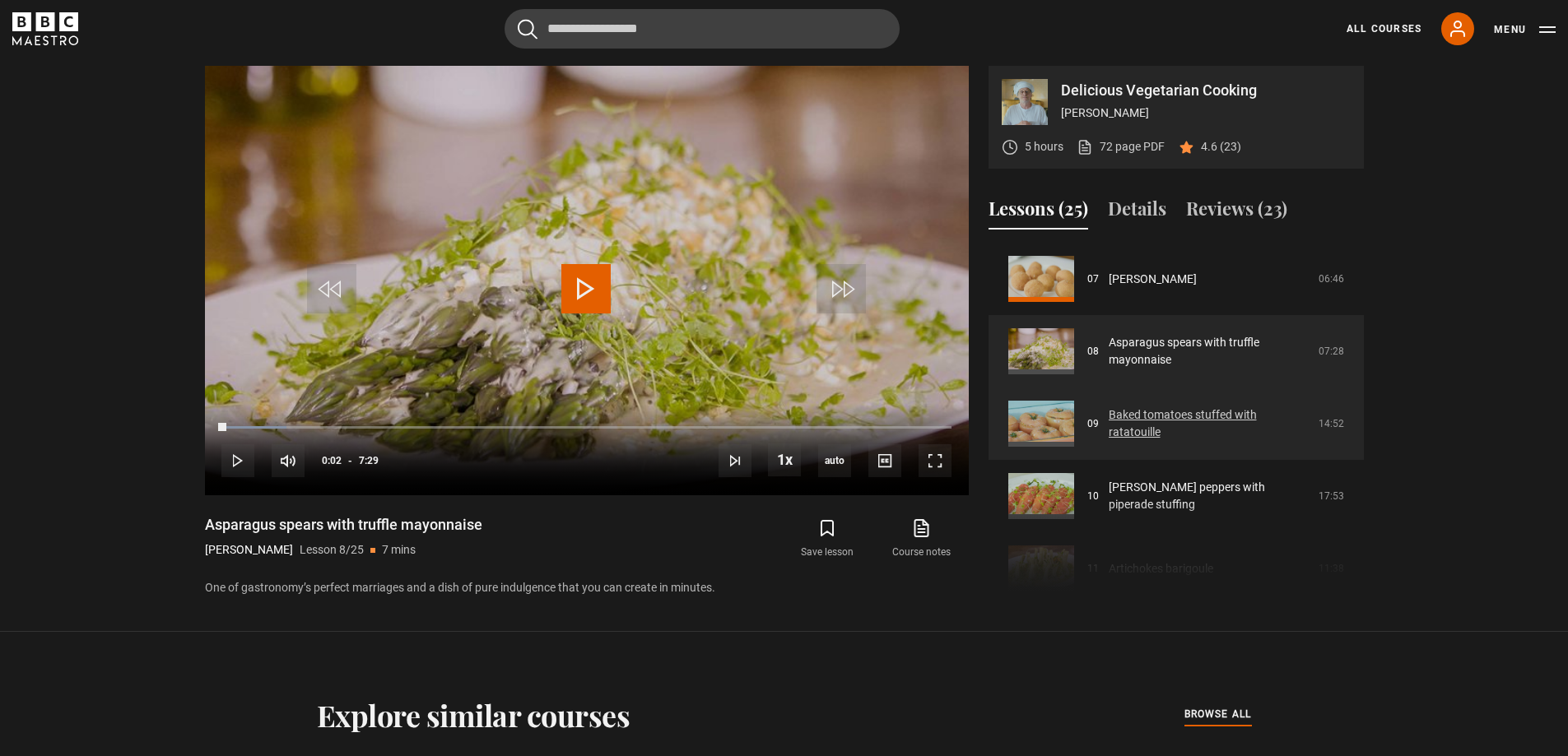
click at [1152, 417] on link "Baked tomatoes stuffed with ratatouille" at bounding box center [1208, 423] width 200 height 35
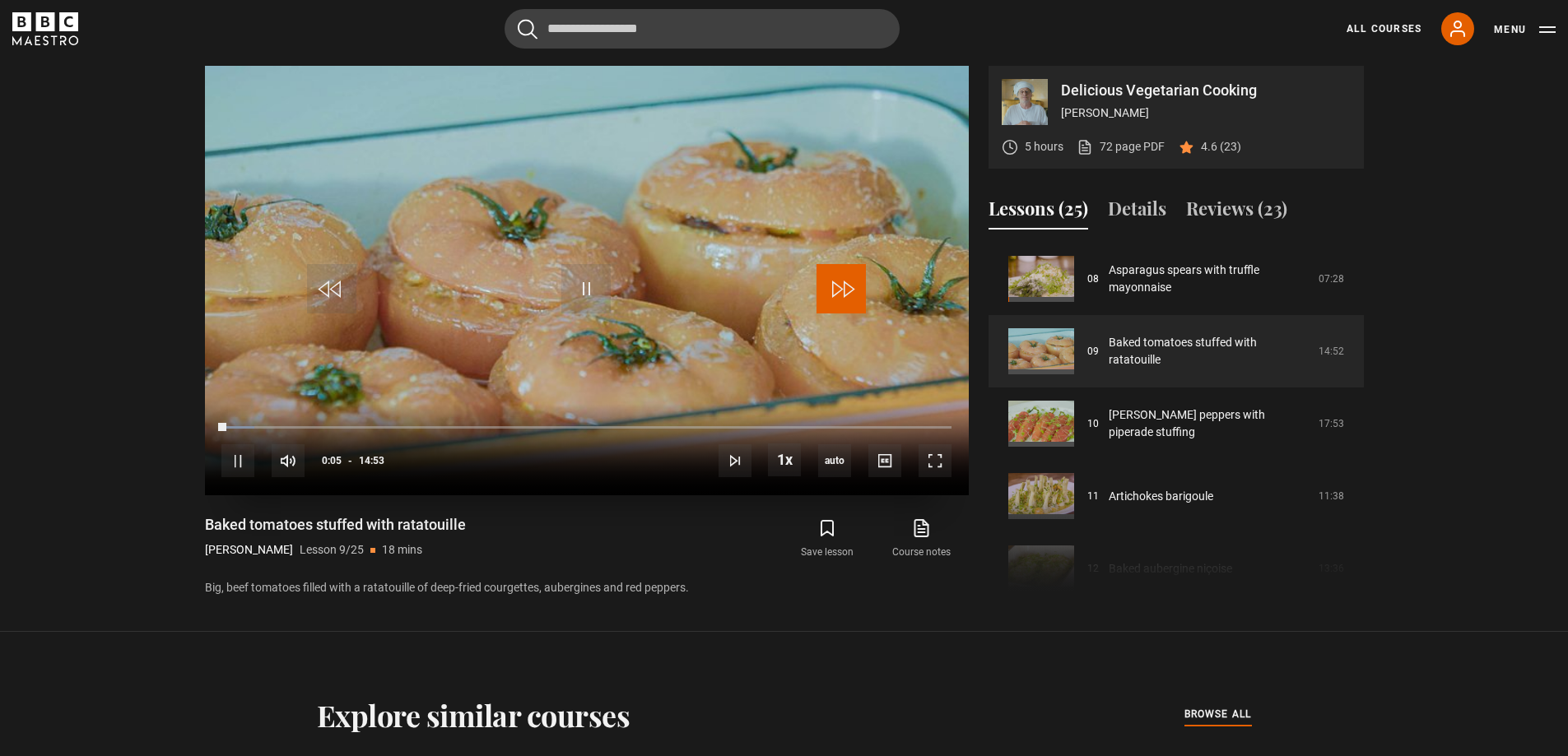
click at [853, 284] on span "Video Player" at bounding box center [840, 288] width 49 height 49
click at [578, 281] on span "Video Player" at bounding box center [586, 288] width 49 height 49
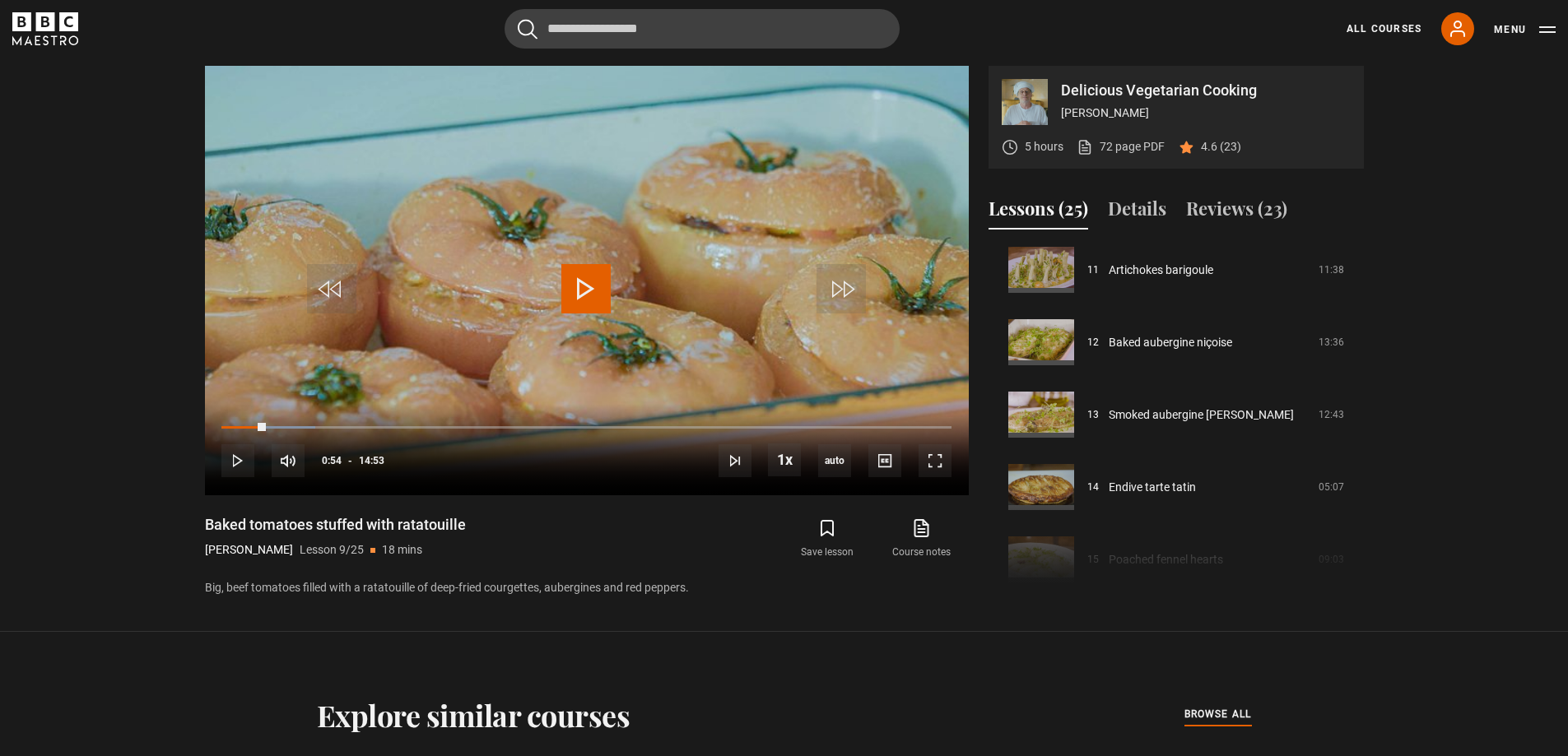
scroll to position [828, 0]
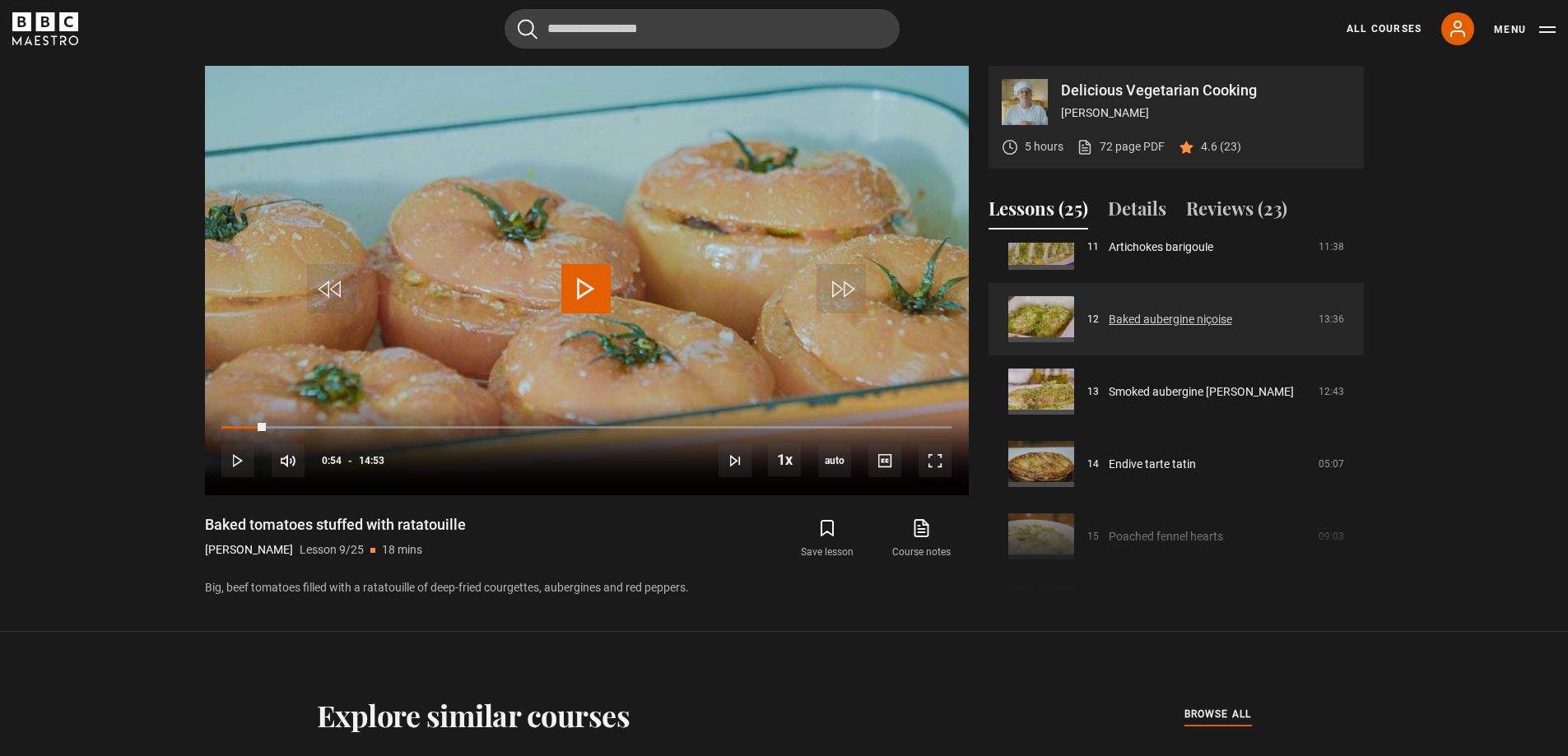
click at [1200, 318] on link "Baked aubergine niçoise" at bounding box center [1170, 319] width 124 height 17
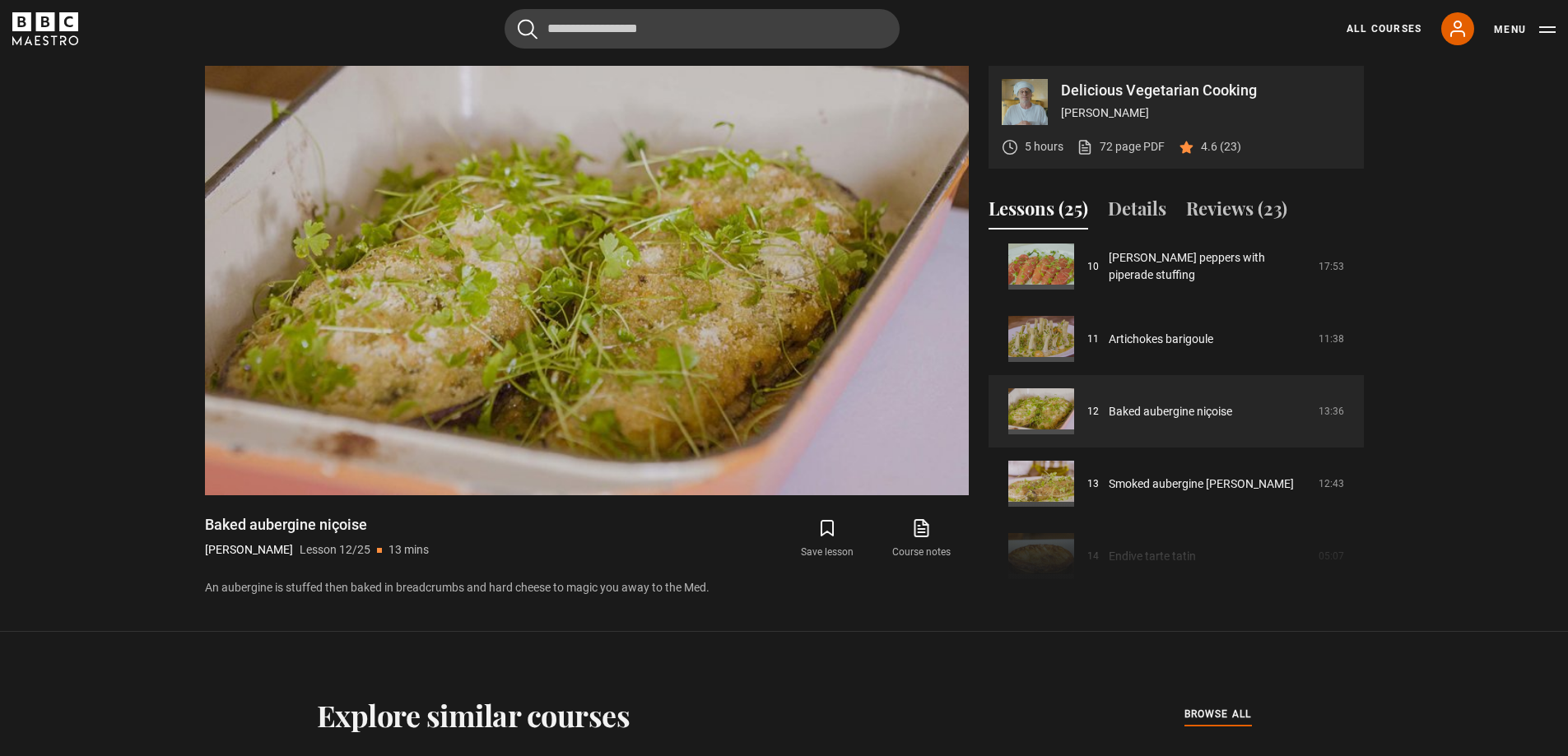
scroll to position [727, 0]
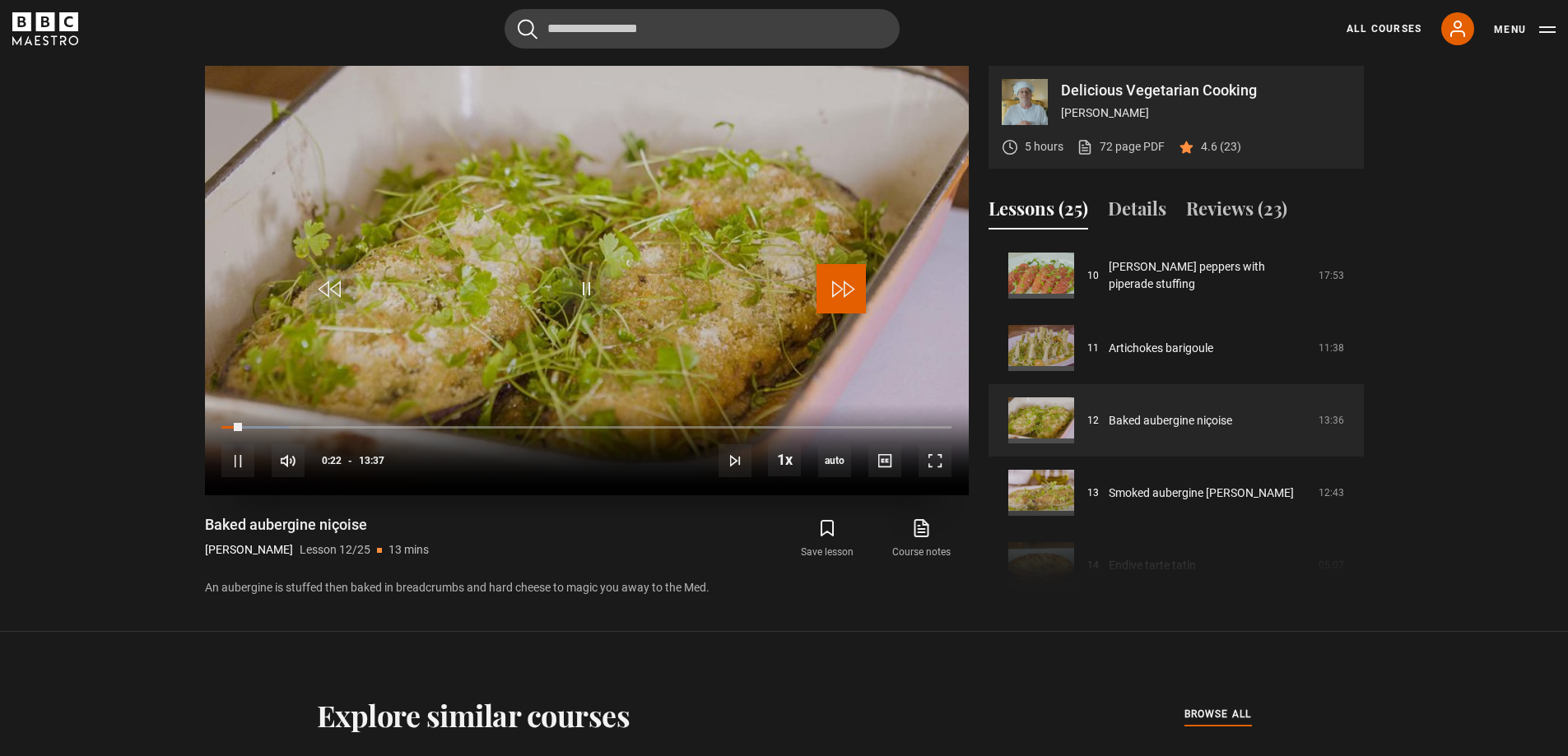
click at [849, 300] on span "Video Player" at bounding box center [840, 288] width 49 height 49
click at [844, 276] on span "Video Player" at bounding box center [840, 288] width 49 height 49
click at [840, 302] on span "Video Player" at bounding box center [840, 288] width 49 height 49
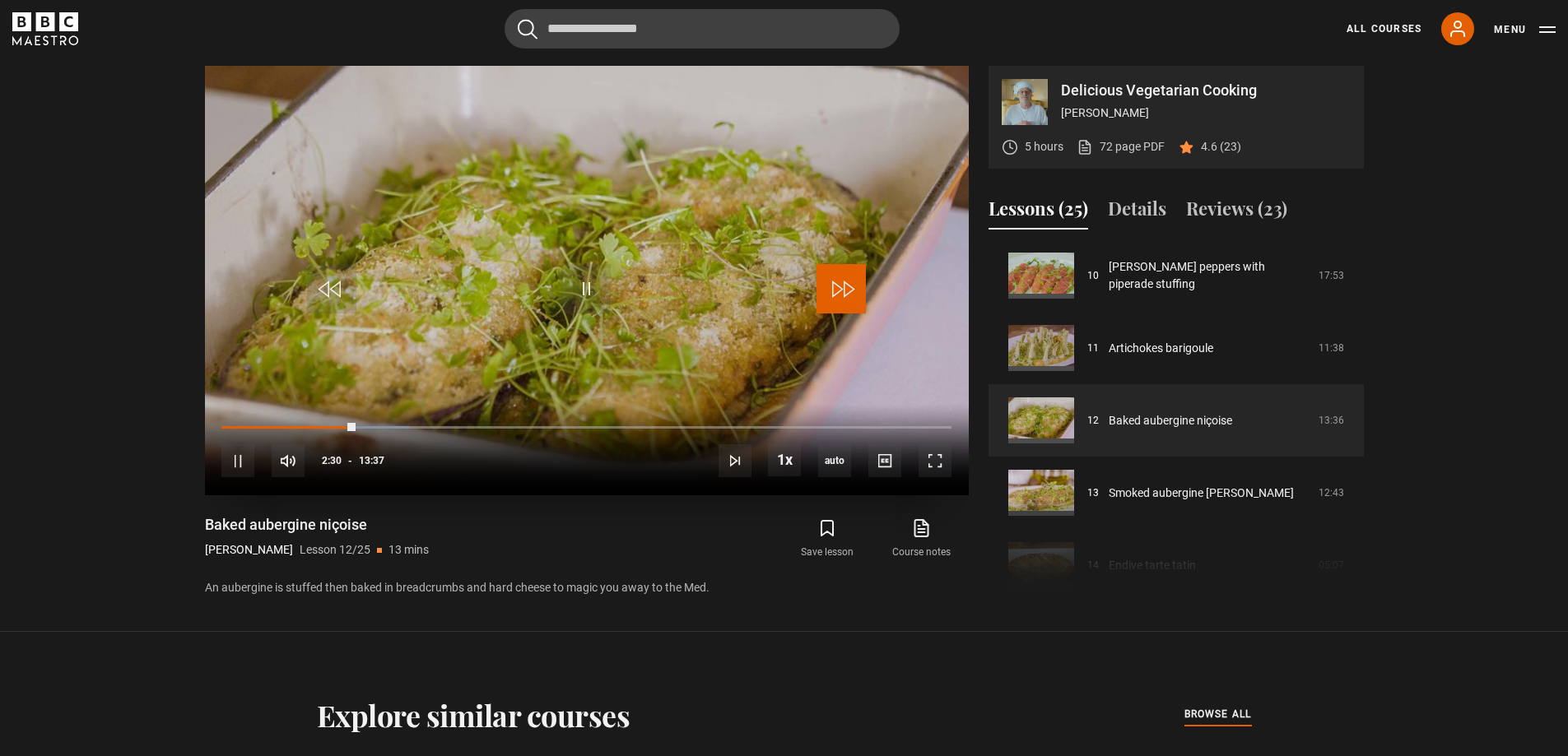
click at [840, 302] on span "Video Player" at bounding box center [840, 288] width 49 height 49
click at [844, 289] on span "Video Player" at bounding box center [840, 288] width 49 height 49
click at [849, 269] on span "Video Player" at bounding box center [840, 288] width 49 height 49
click at [845, 276] on span "Video Player" at bounding box center [840, 288] width 49 height 49
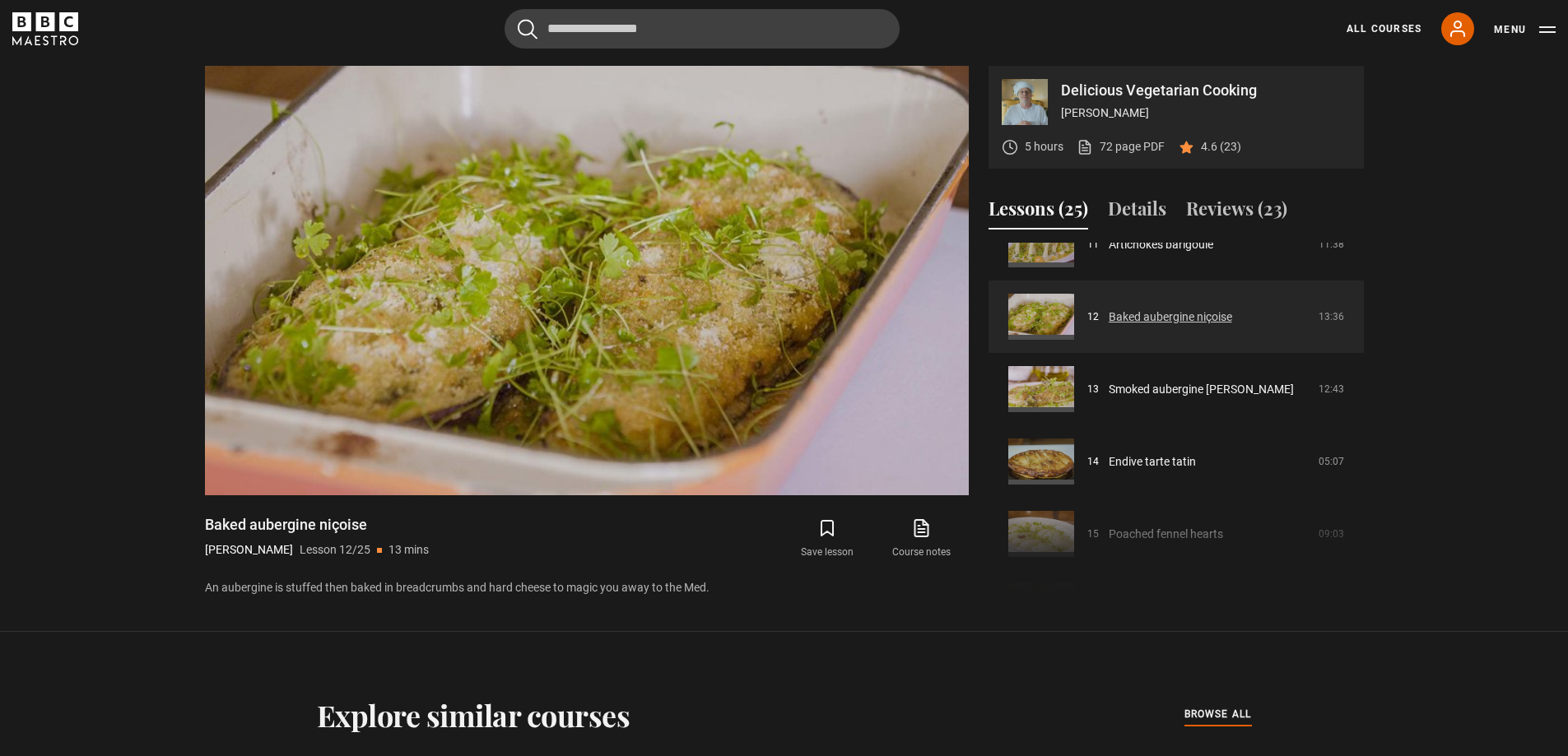
scroll to position [891, 0]
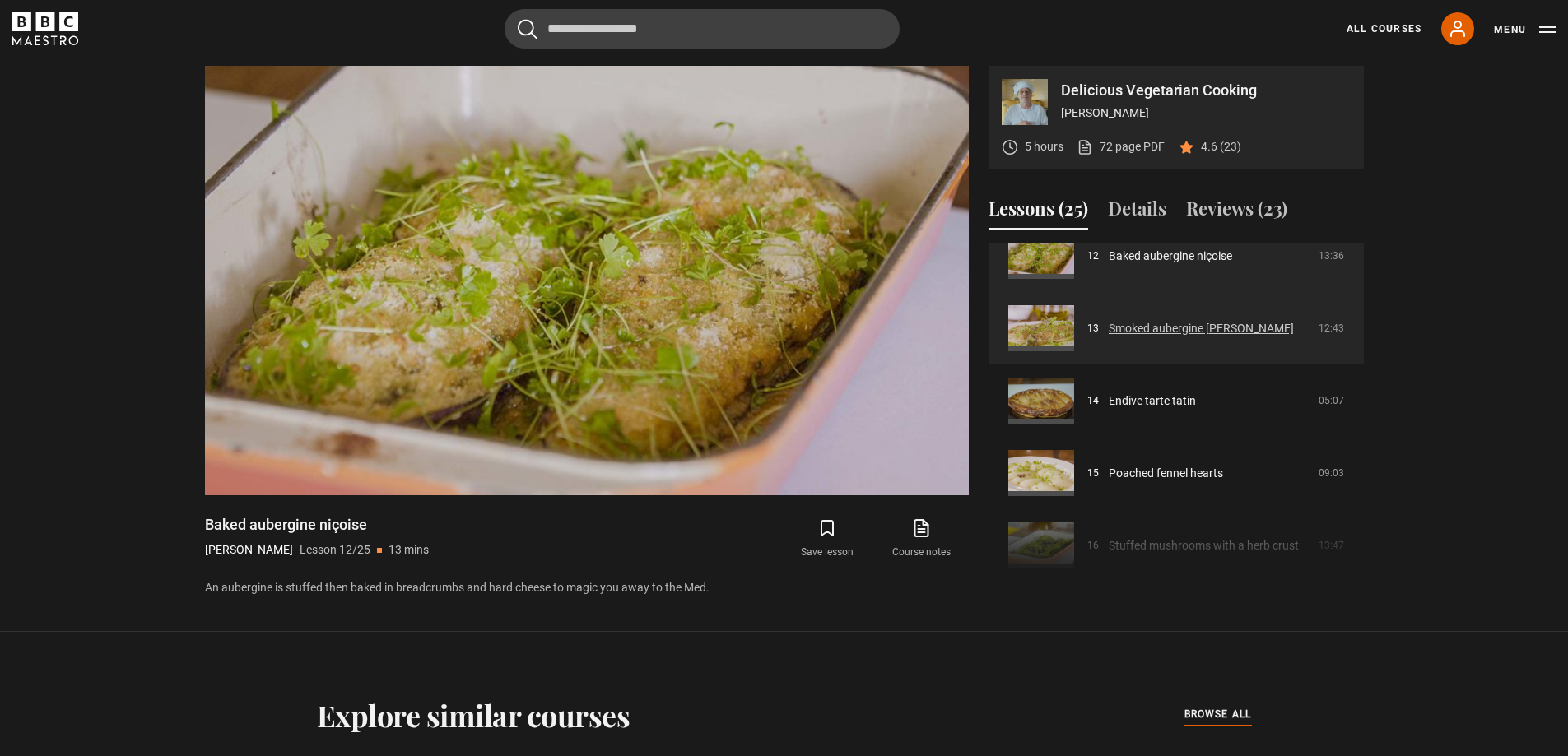
click at [1152, 333] on link "Smoked aubergine [PERSON_NAME]" at bounding box center [1201, 328] width 185 height 17
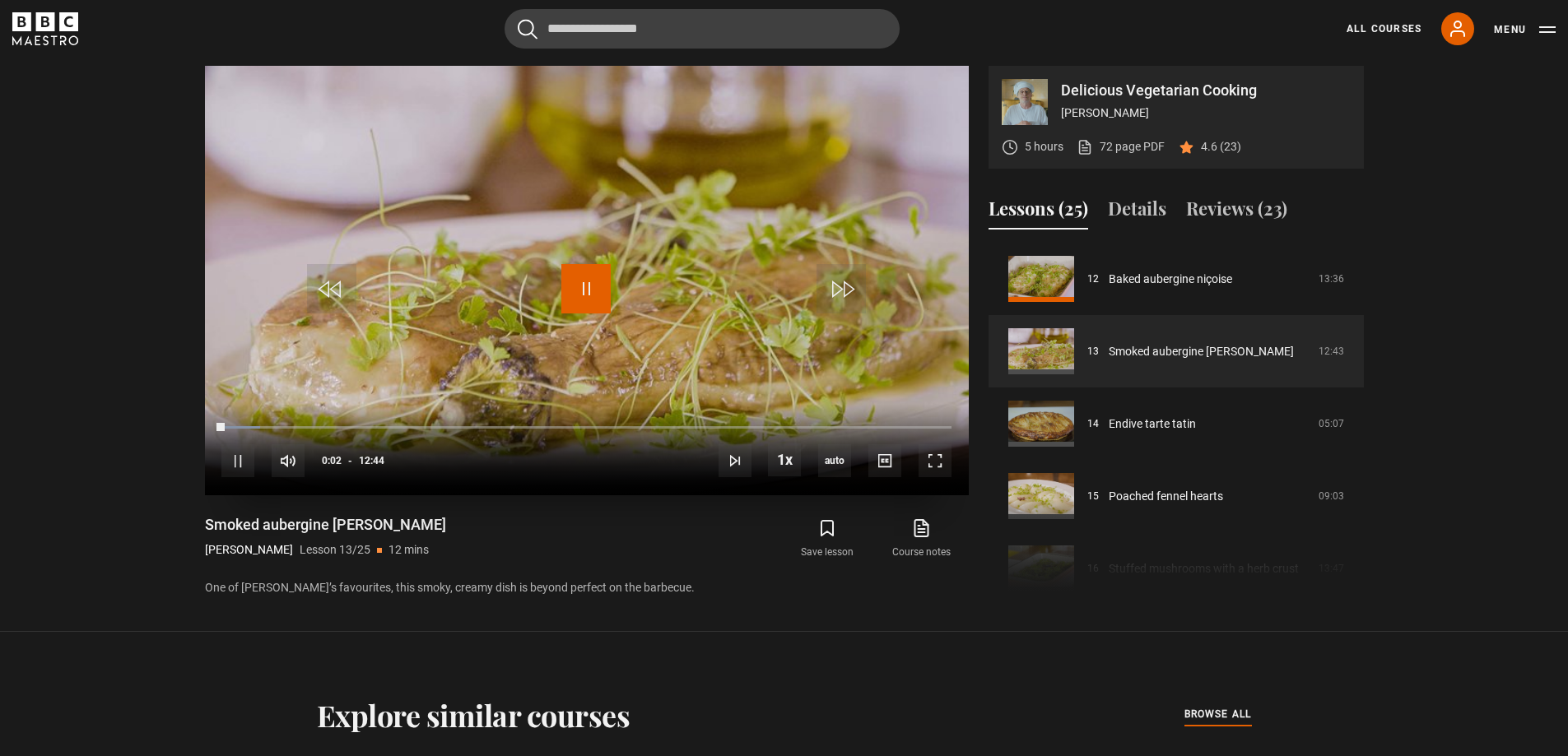
click at [586, 285] on span "Video Player" at bounding box center [586, 288] width 49 height 49
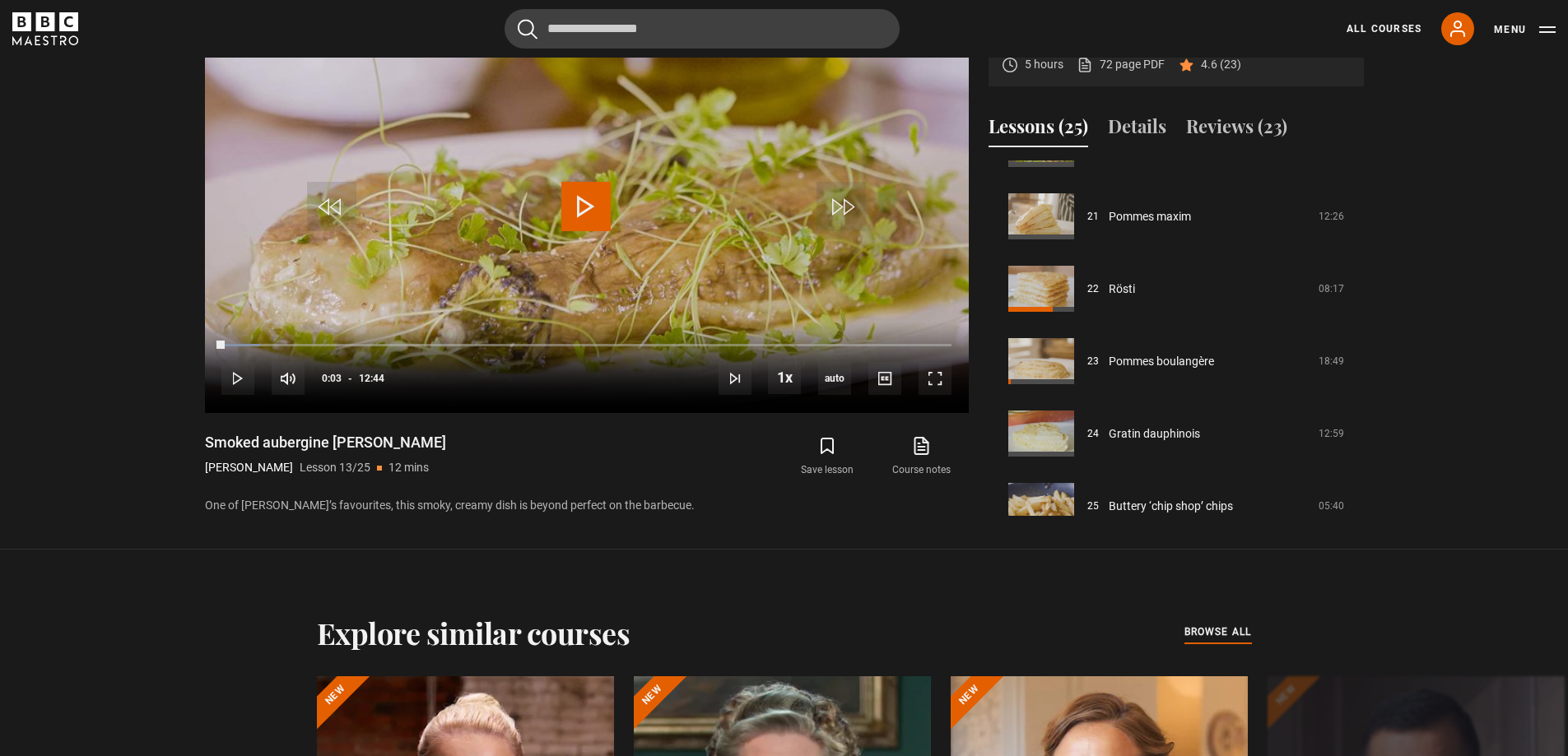
scroll to position [1526, 0]
